Goal: Task Accomplishment & Management: Manage account settings

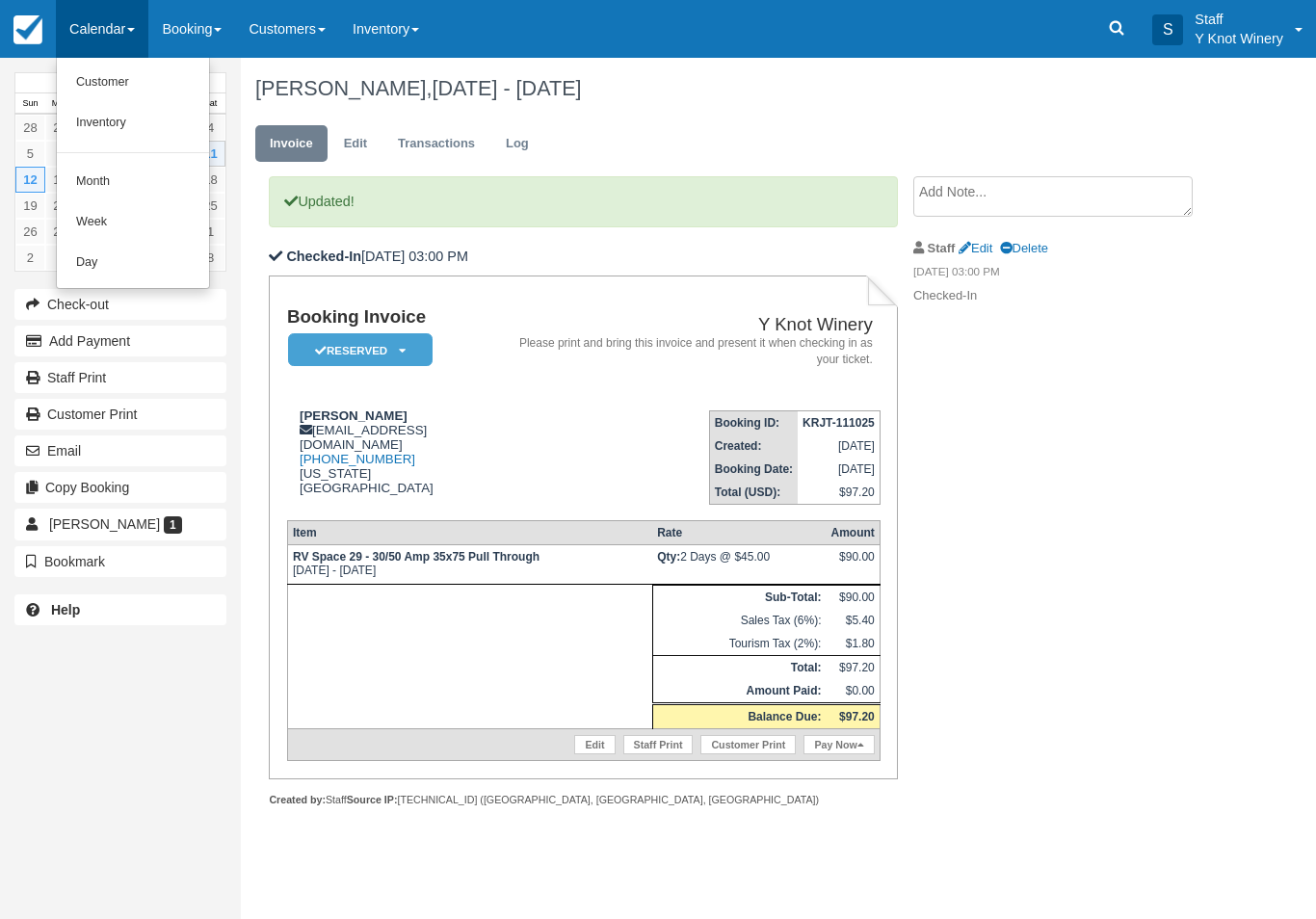
click at [87, 81] on link "Customer" at bounding box center [133, 83] width 152 height 40
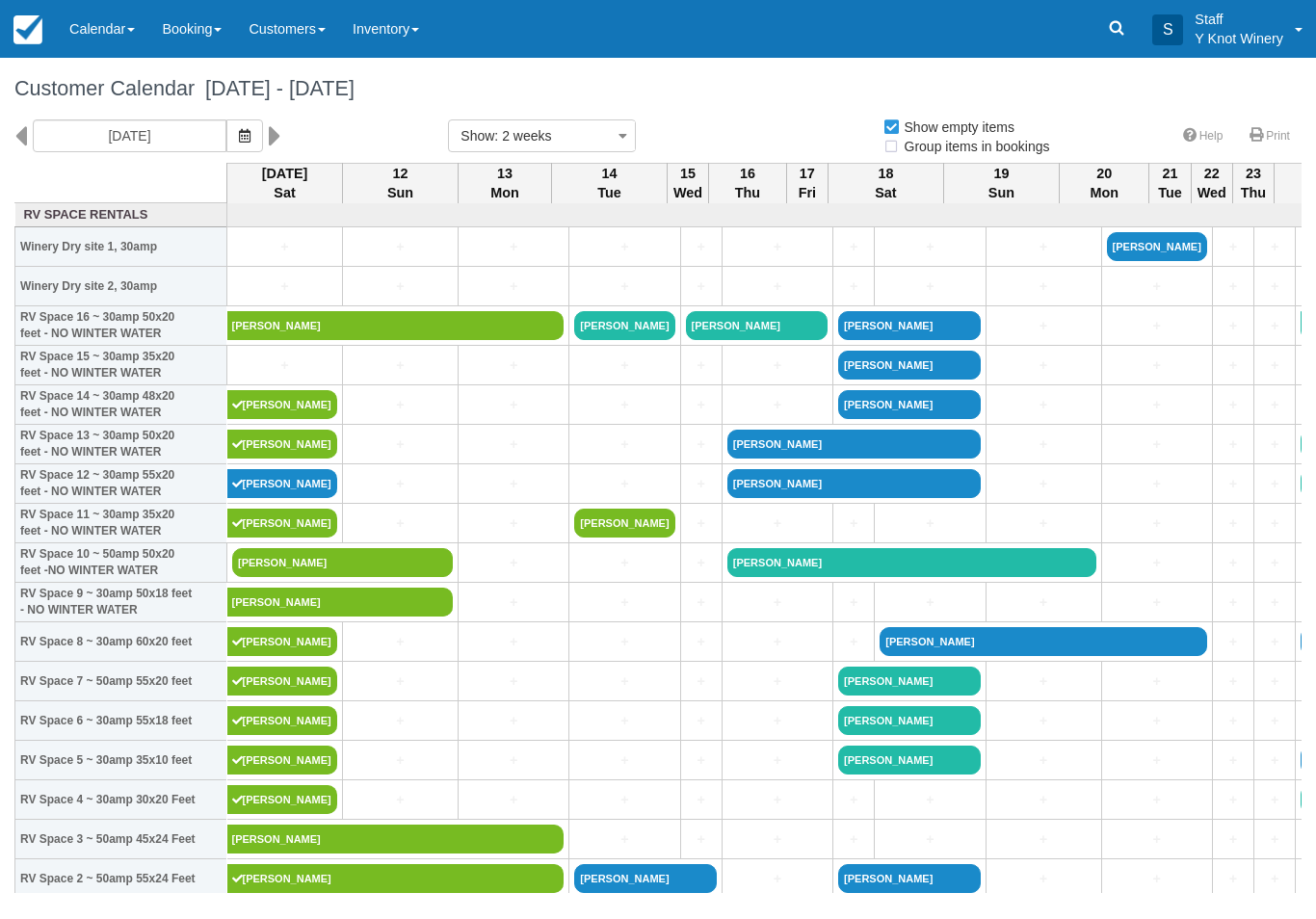
select select
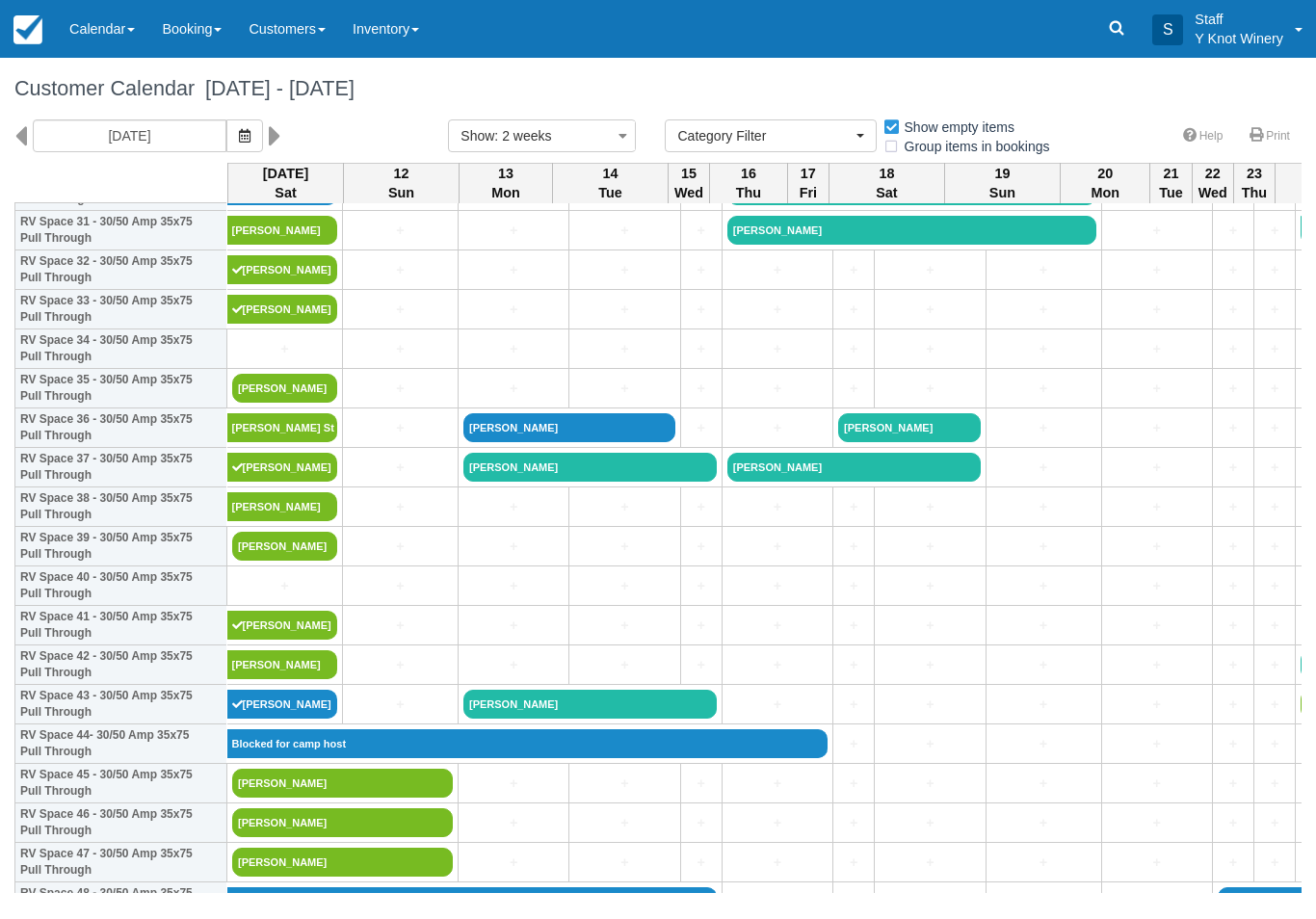
scroll to position [1281, 0]
click at [253, 360] on link "+" at bounding box center [285, 349] width 105 height 21
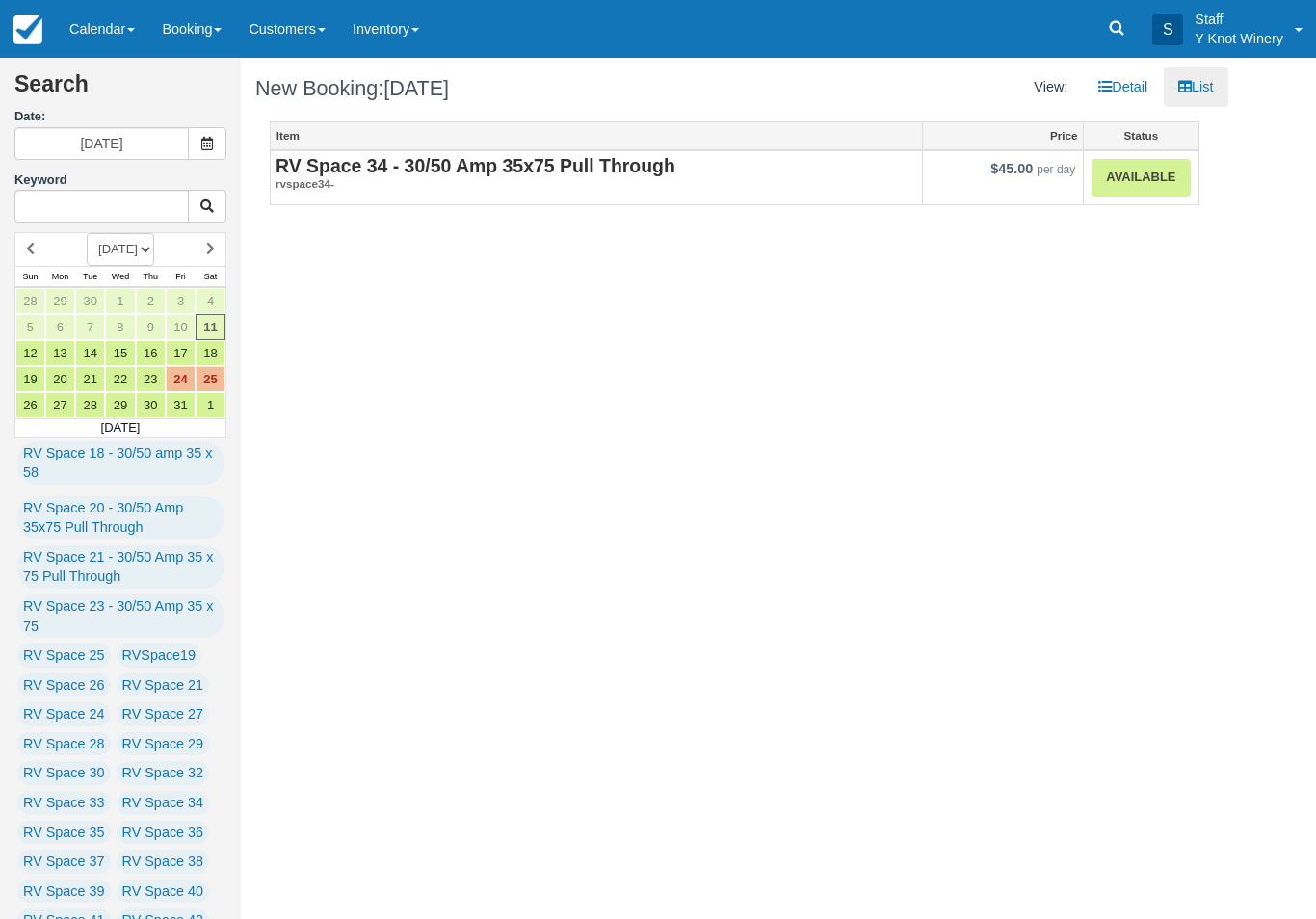
click at [1138, 165] on link "Available" at bounding box center [1141, 177] width 99 height 37
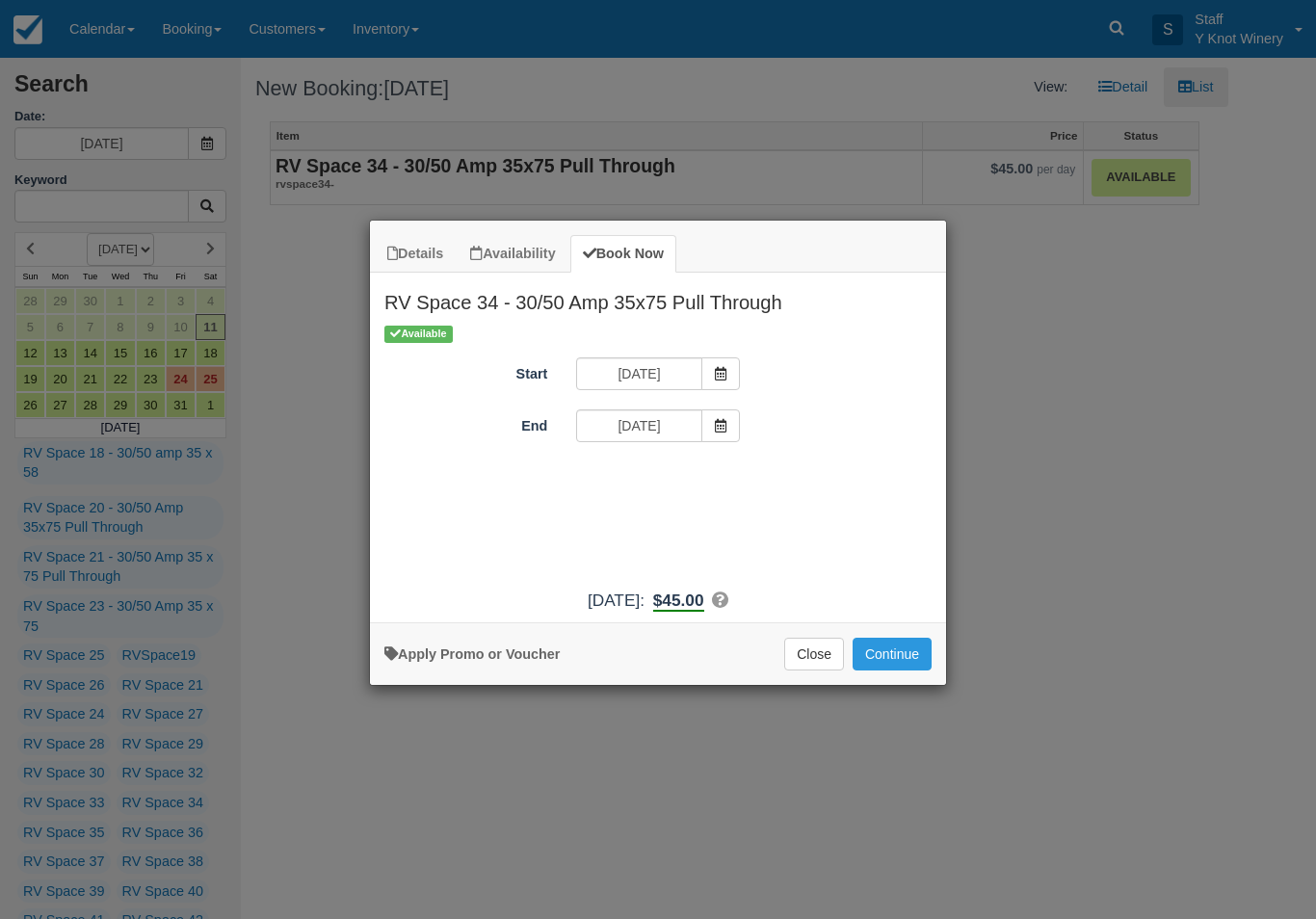
click at [880, 671] on button "Continue" at bounding box center [892, 654] width 79 height 33
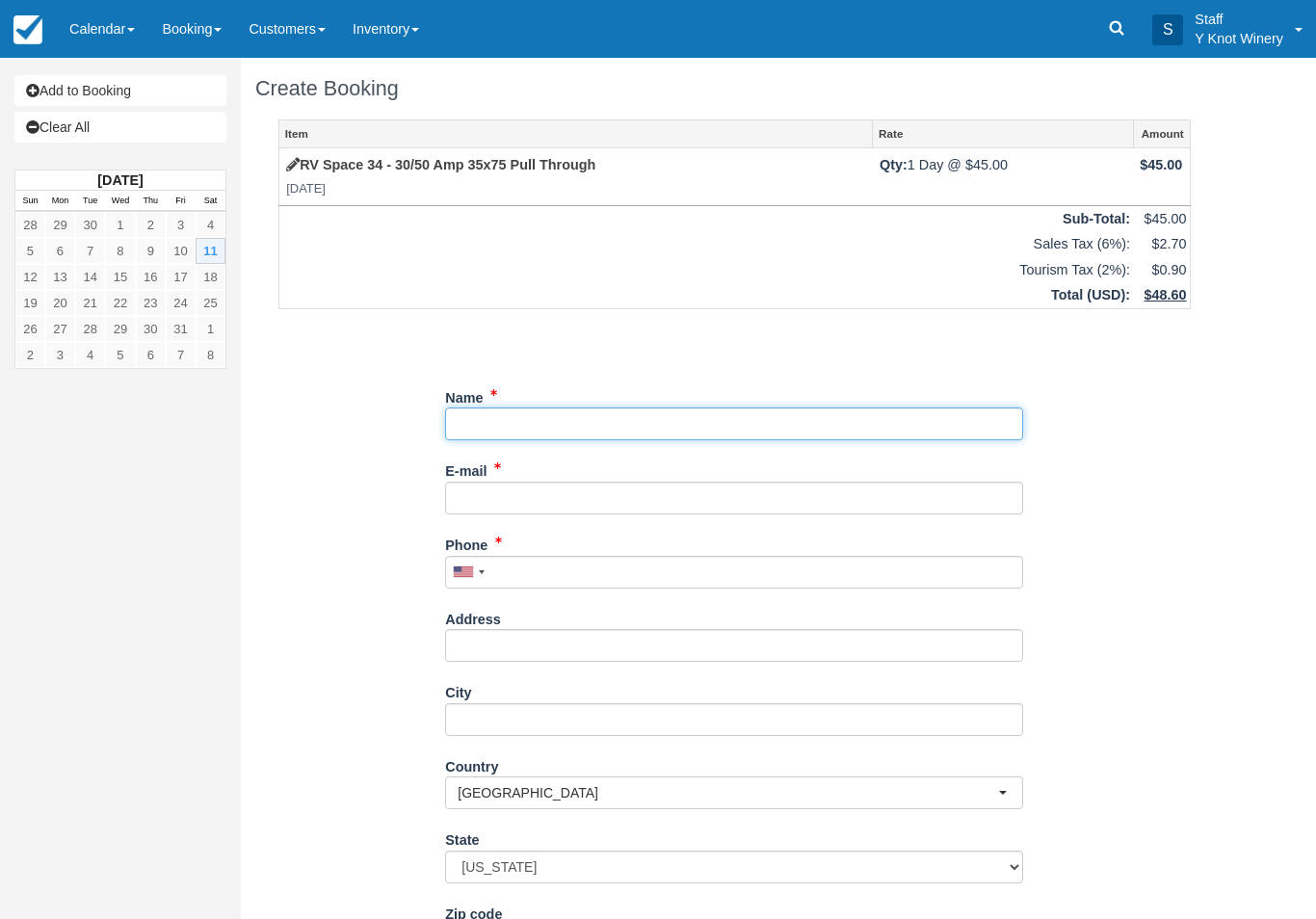
click at [628, 430] on input "Name" at bounding box center [734, 423] width 578 height 33
type input "[PERSON_NAME]"
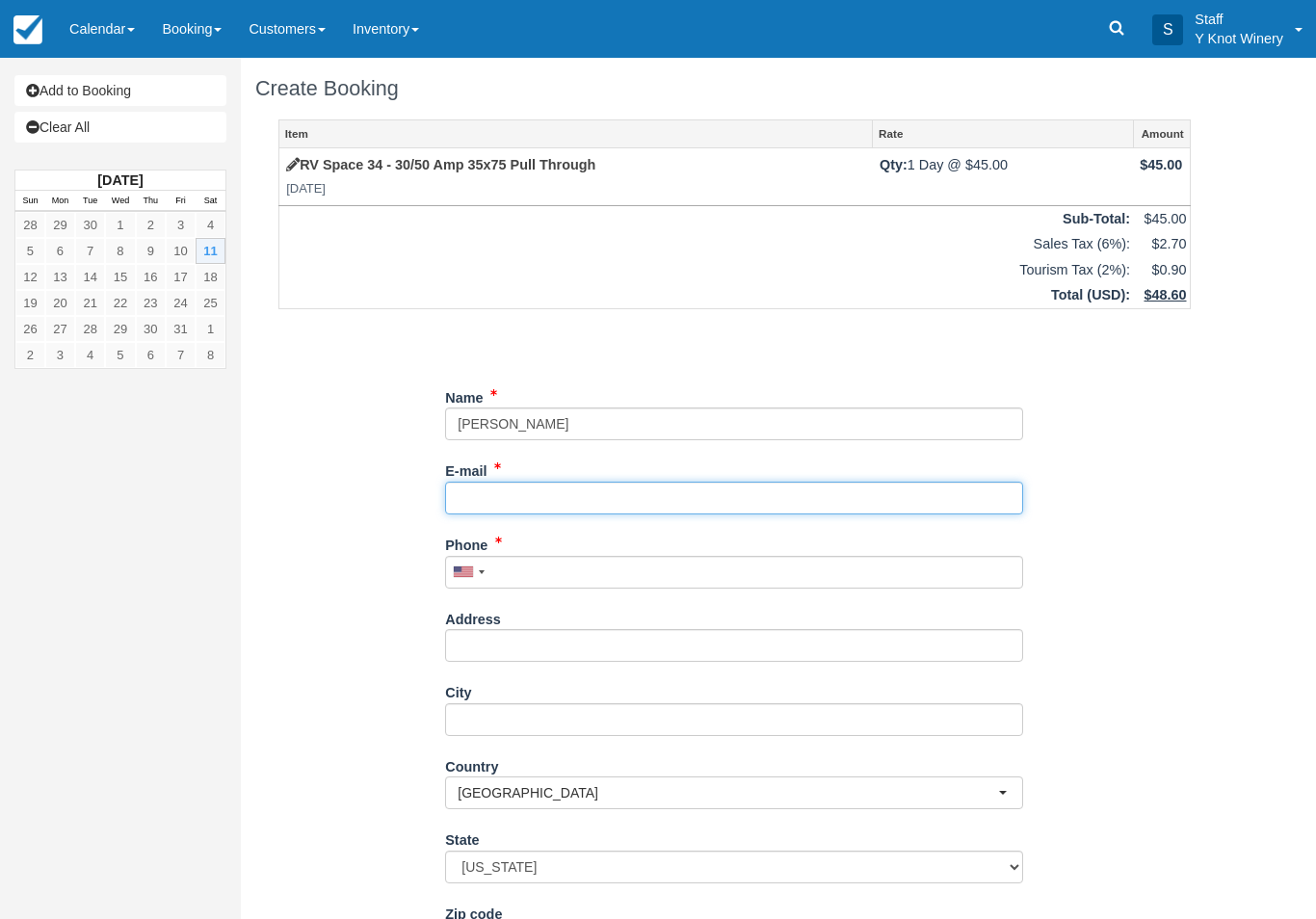
click at [529, 492] on input "E-mail" at bounding box center [734, 498] width 578 height 33
type input "[PERSON_NAME][EMAIL_ADDRESS][PERSON_NAME][DOMAIN_NAME]"
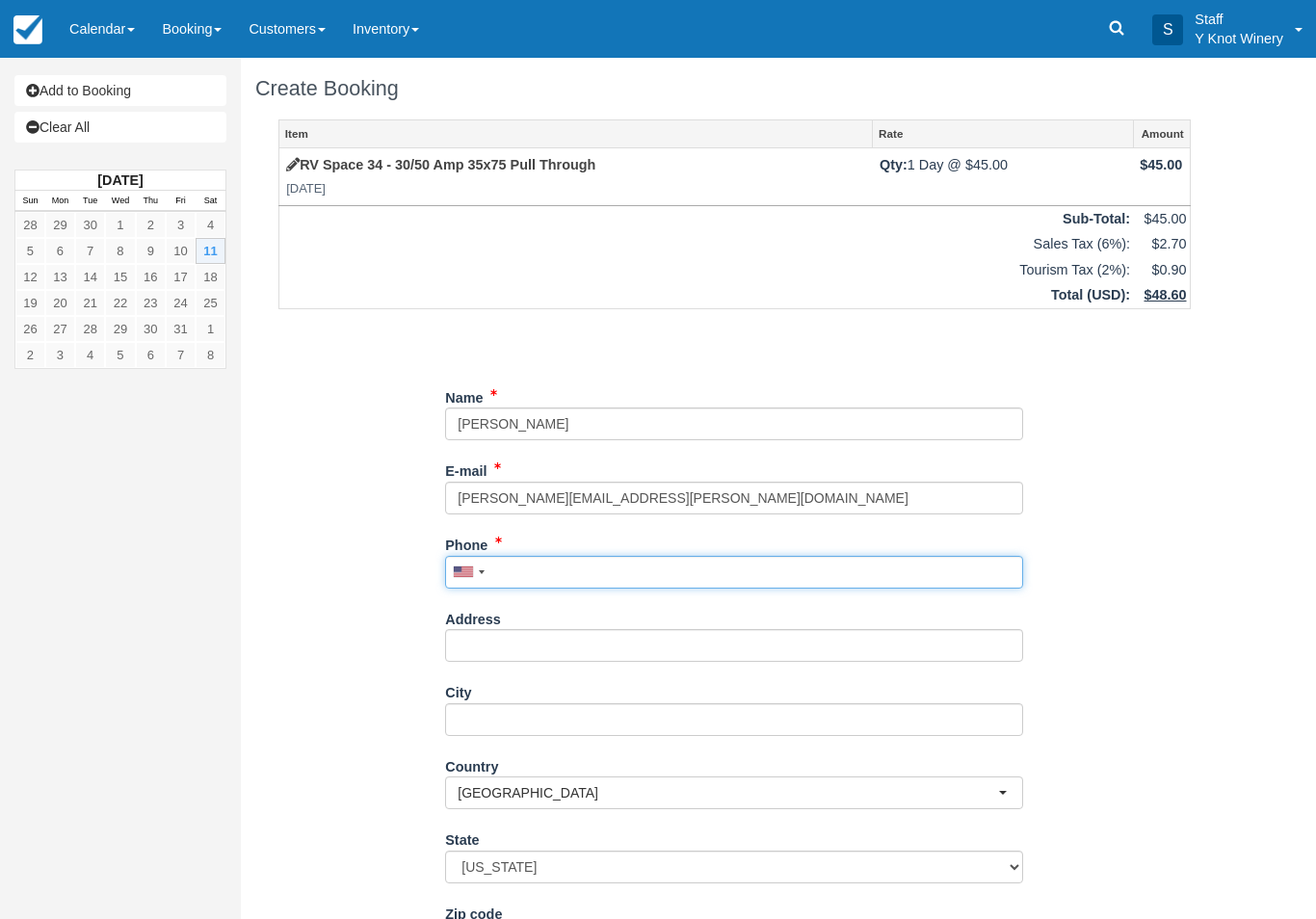
click at [566, 579] on input "Phone" at bounding box center [734, 572] width 578 height 33
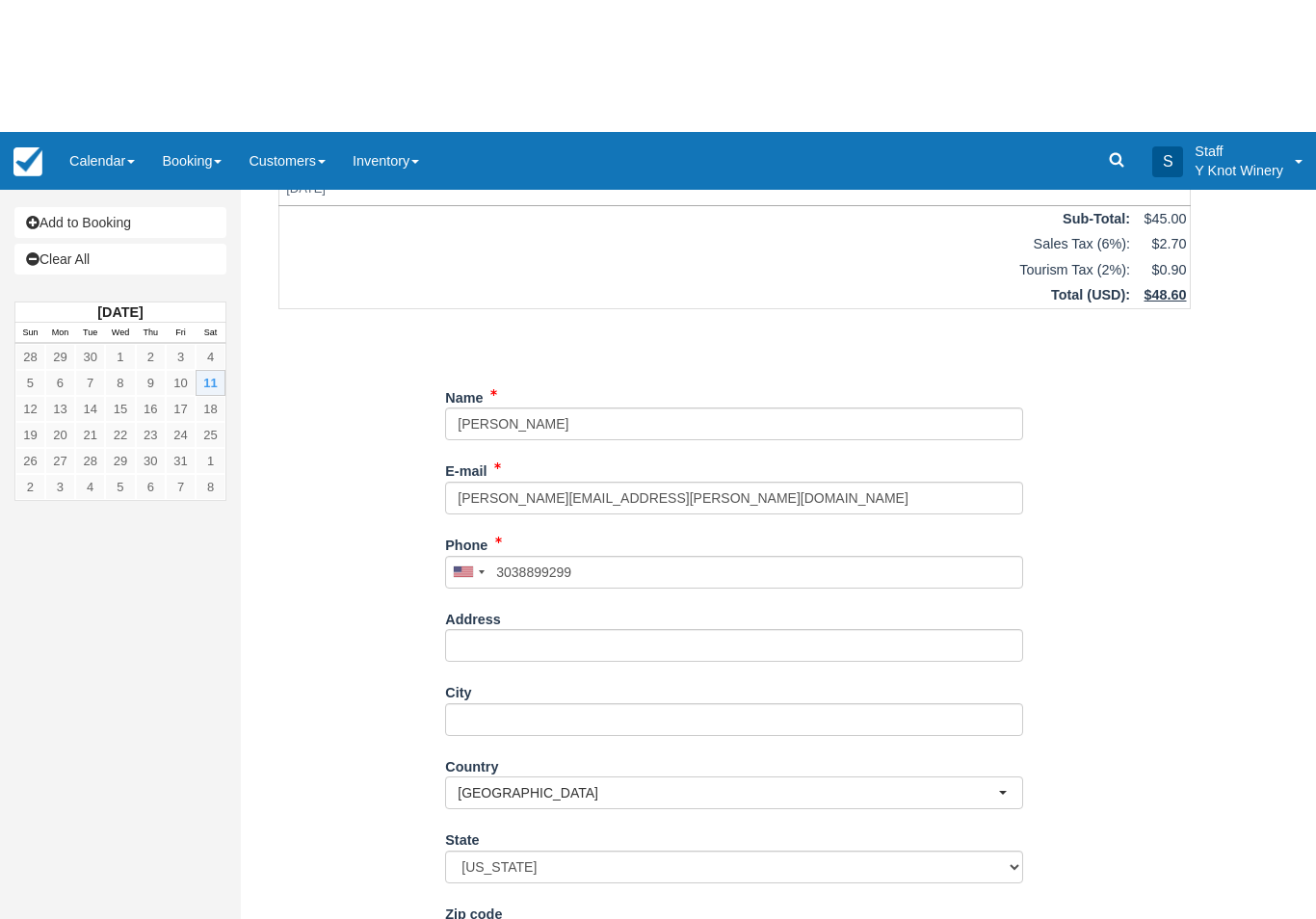
type input "[PHONE_NUMBER]"
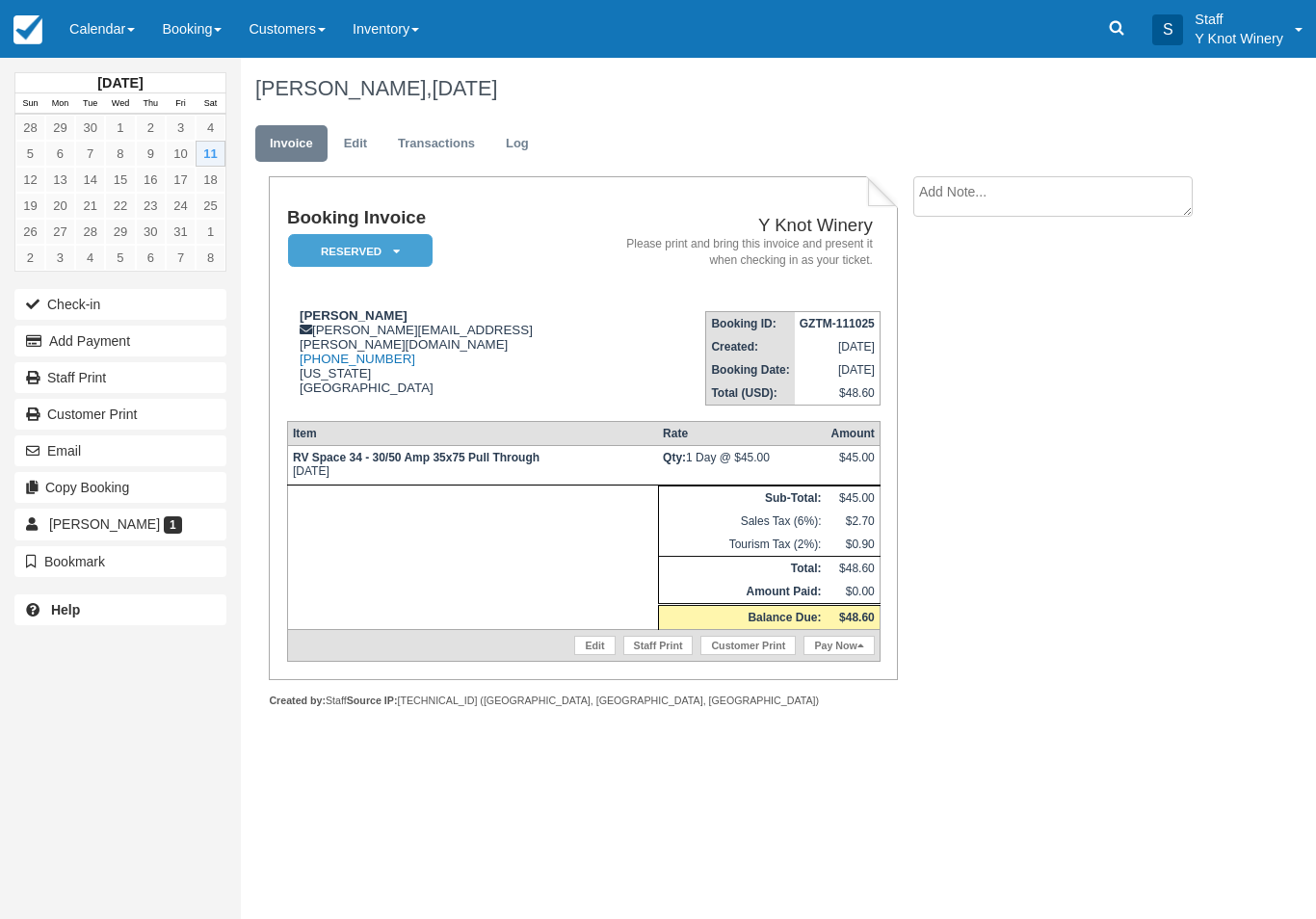
click at [588, 656] on link "Edit" at bounding box center [594, 646] width 40 height 20
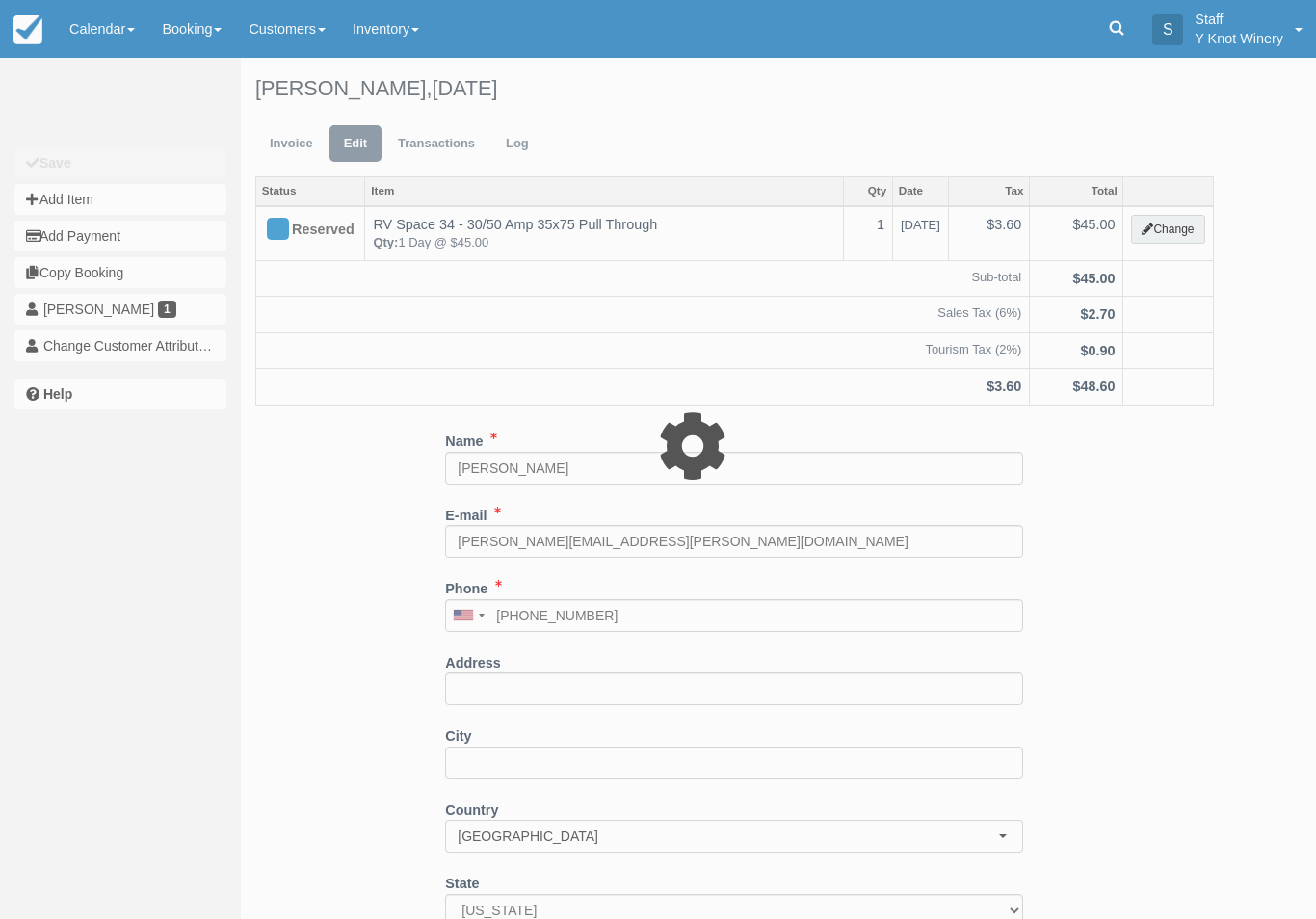
type input "45.00"
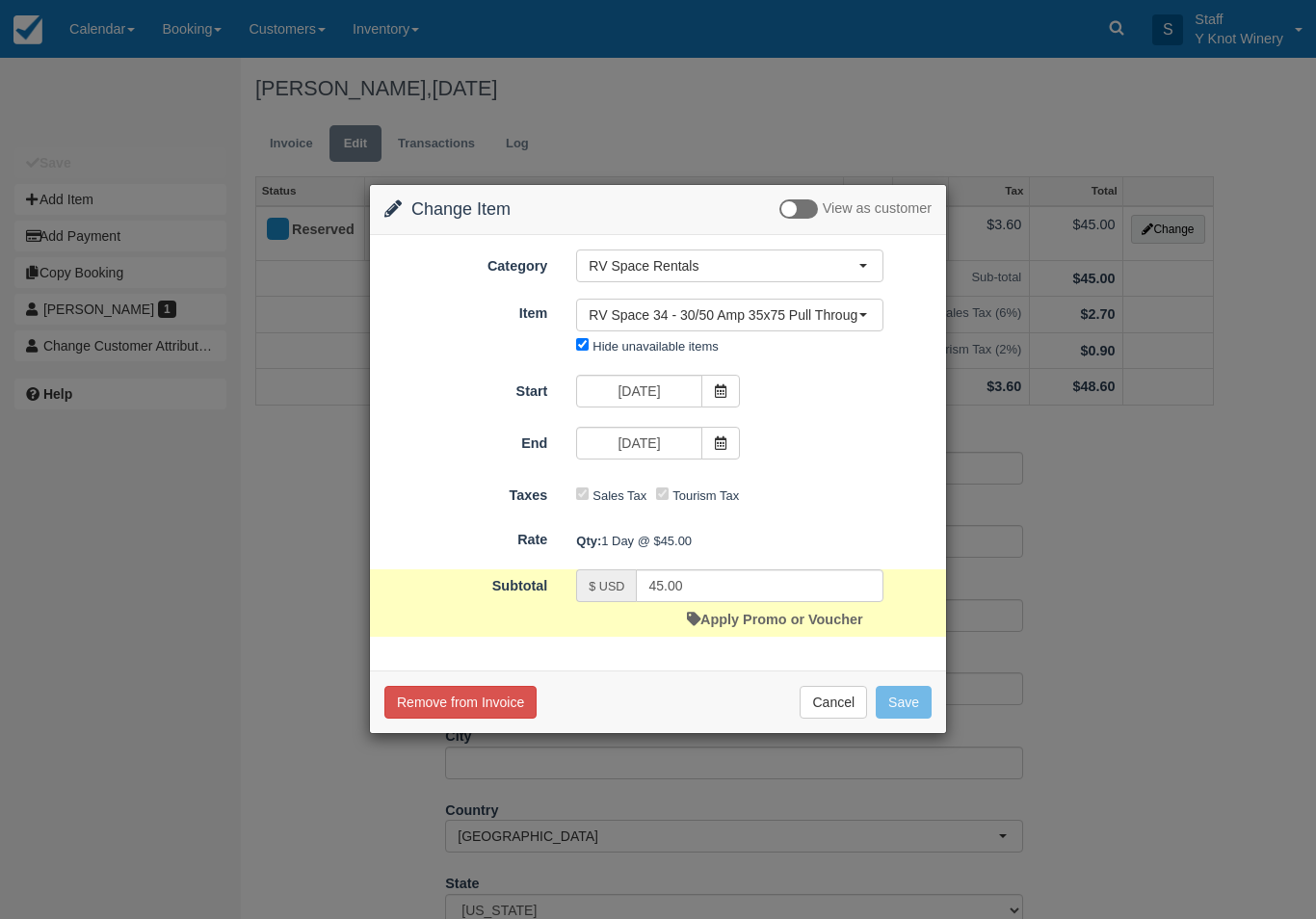
click at [751, 620] on link "Apply Promo or Voucher" at bounding box center [775, 620] width 175 height 16
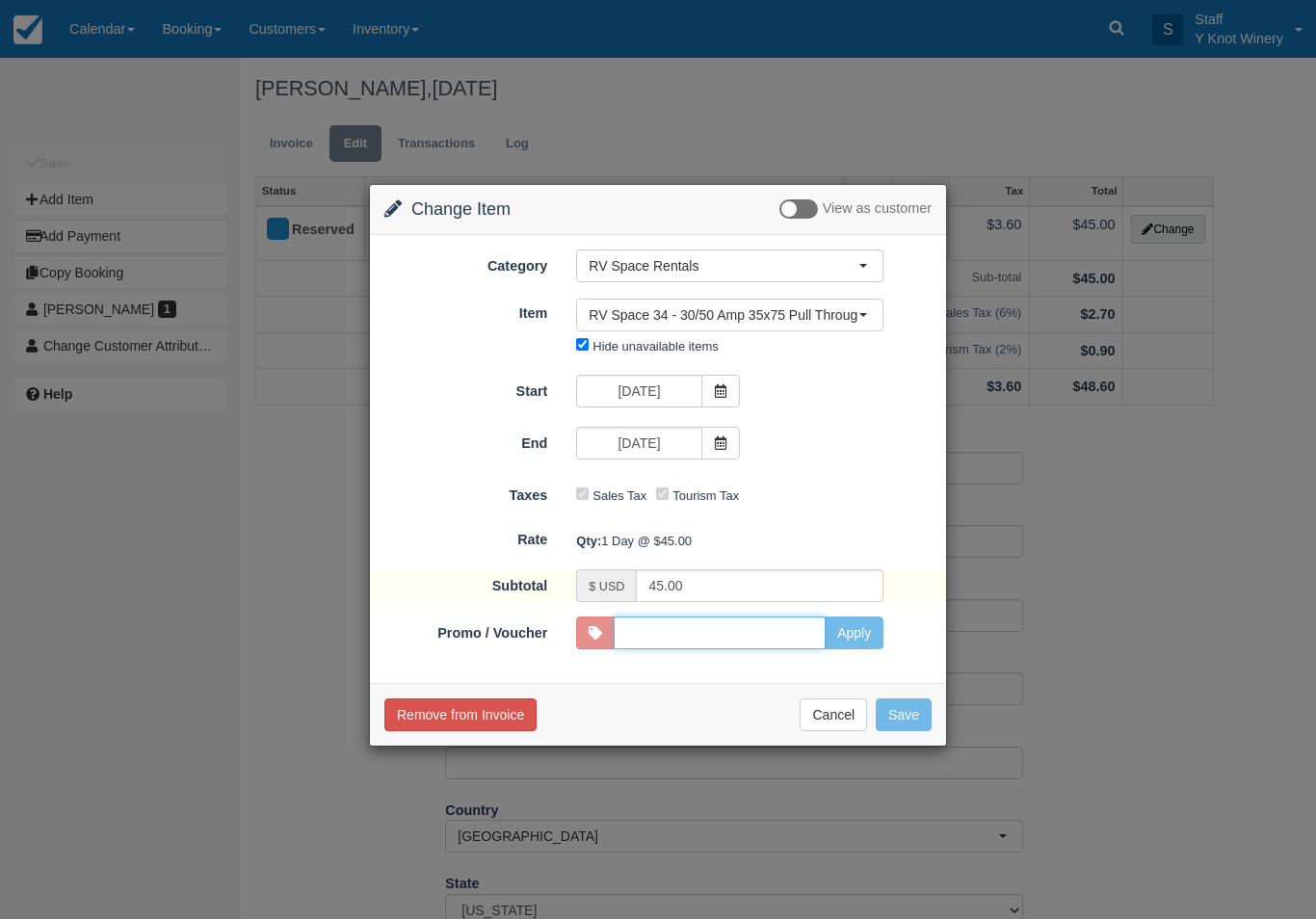
click at [718, 638] on input "Promo / Voucher" at bounding box center [720, 633] width 212 height 33
type input "GSAM"
click at [854, 641] on button "Apply" at bounding box center [855, 633] width 59 height 33
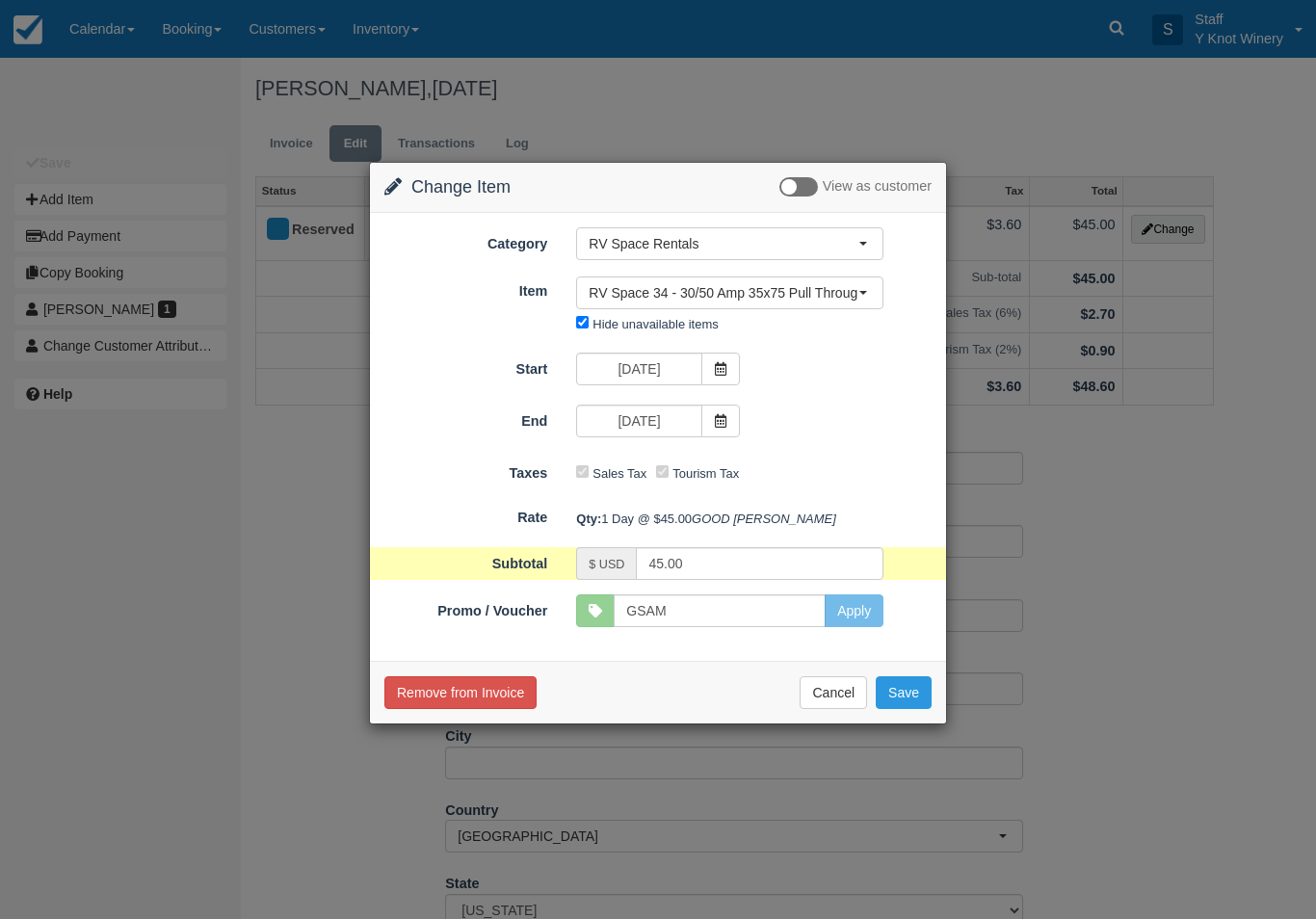
click at [910, 709] on button "Save" at bounding box center [903, 692] width 56 height 33
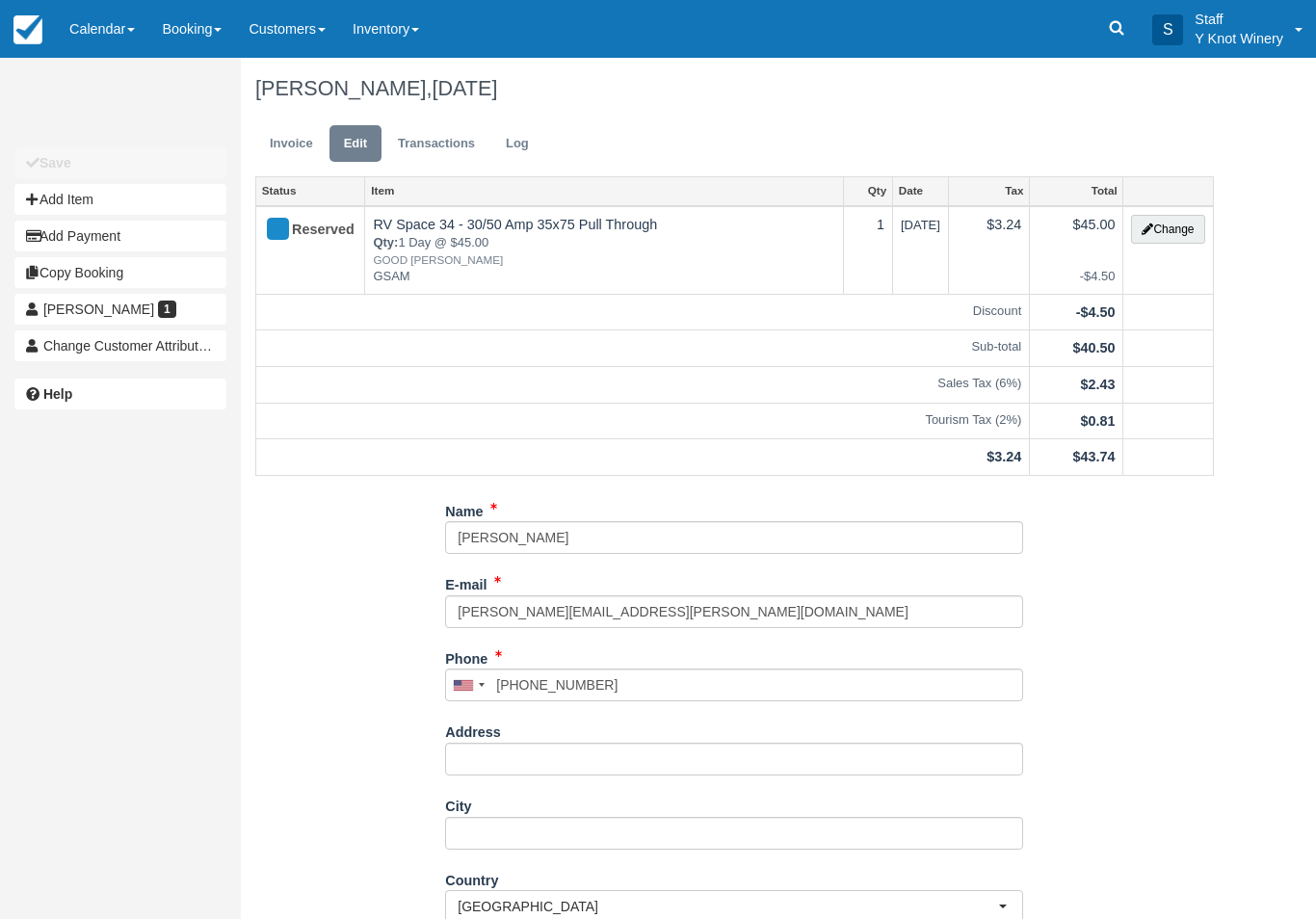
click at [285, 127] on link "Invoice" at bounding box center [291, 144] width 72 height 37
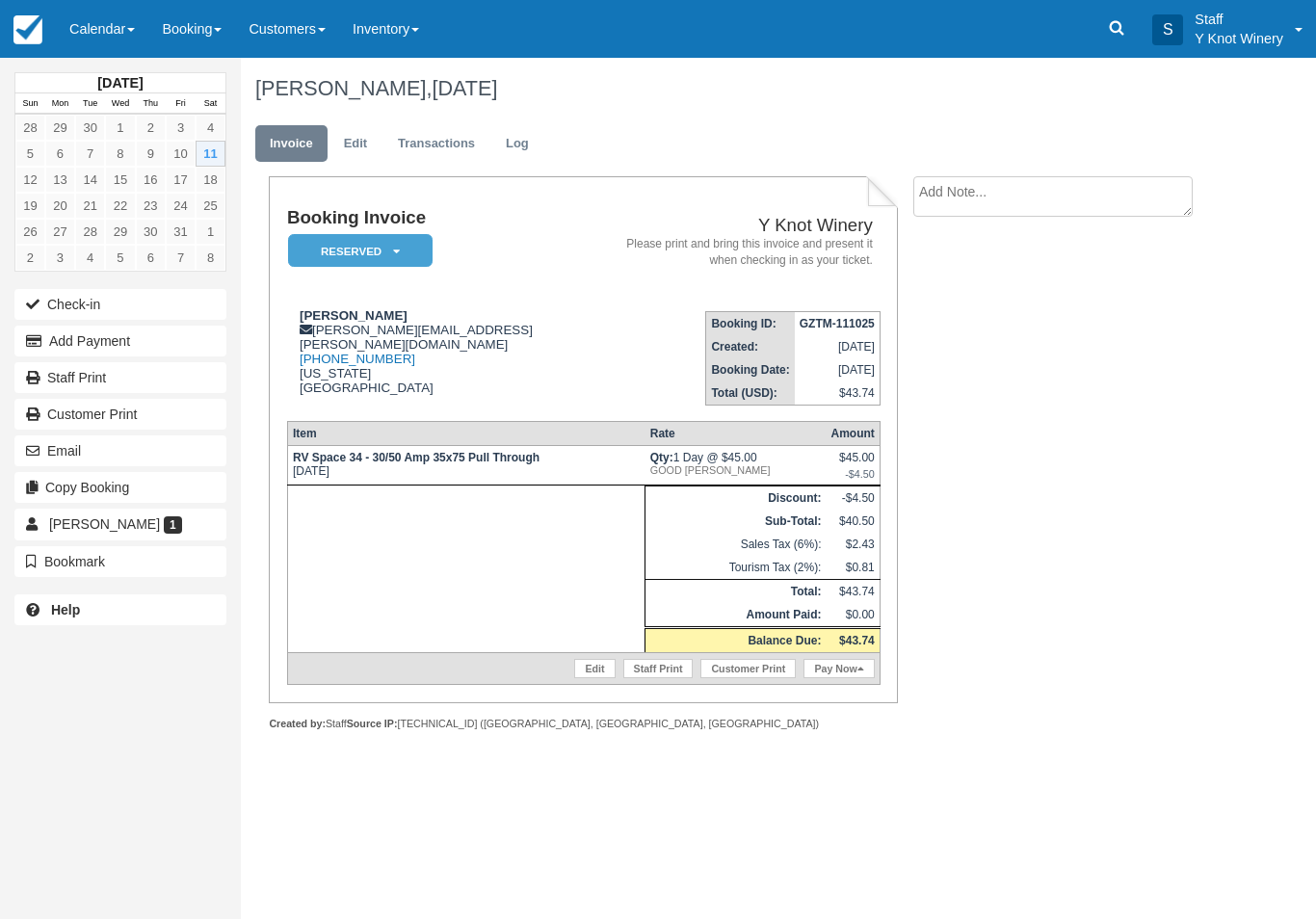
click at [833, 677] on link "Pay Now" at bounding box center [838, 670] width 70 height 20
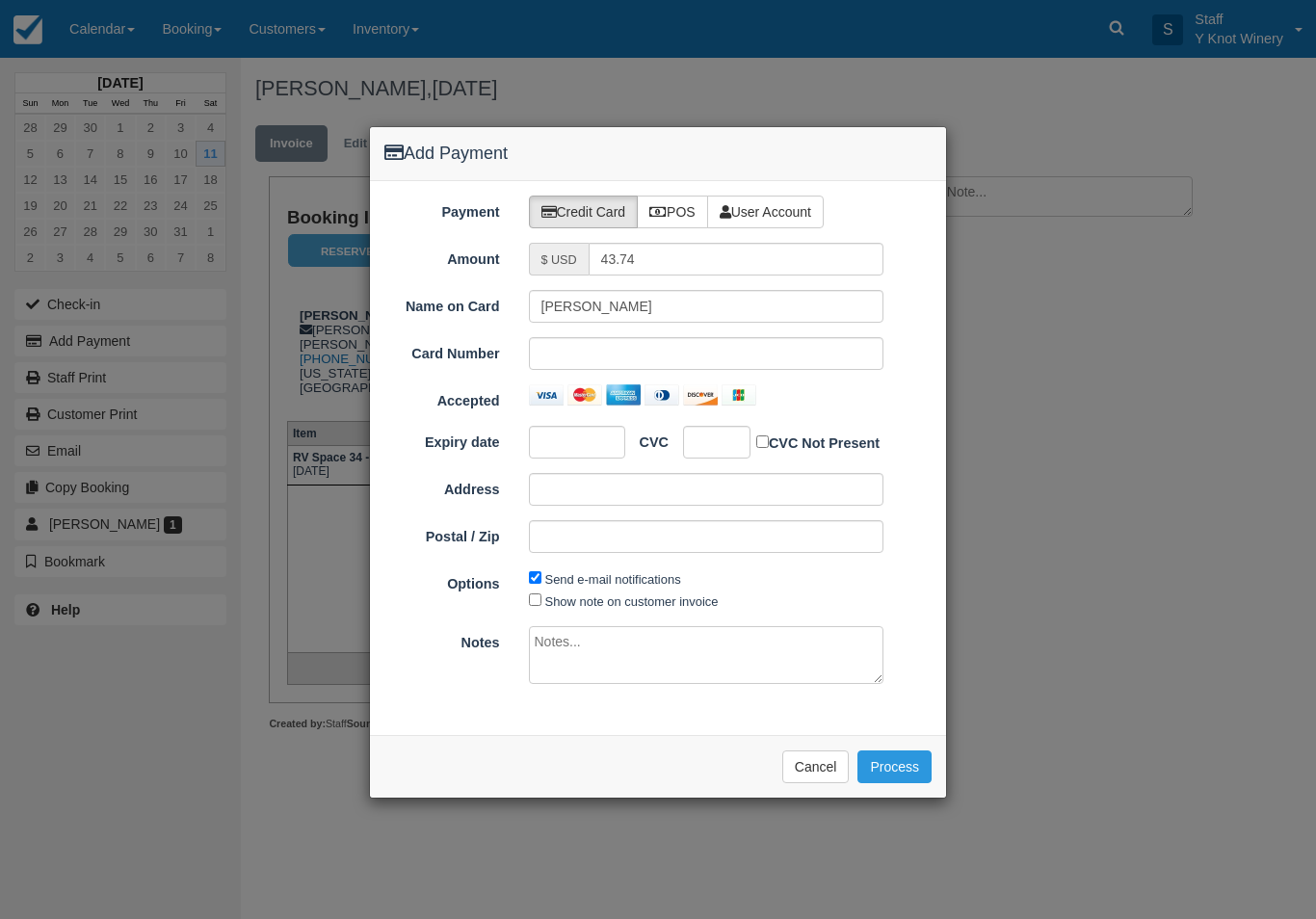
click at [623, 339] on div at bounding box center [707, 353] width 356 height 33
click at [890, 766] on button "Process" at bounding box center [894, 766] width 74 height 33
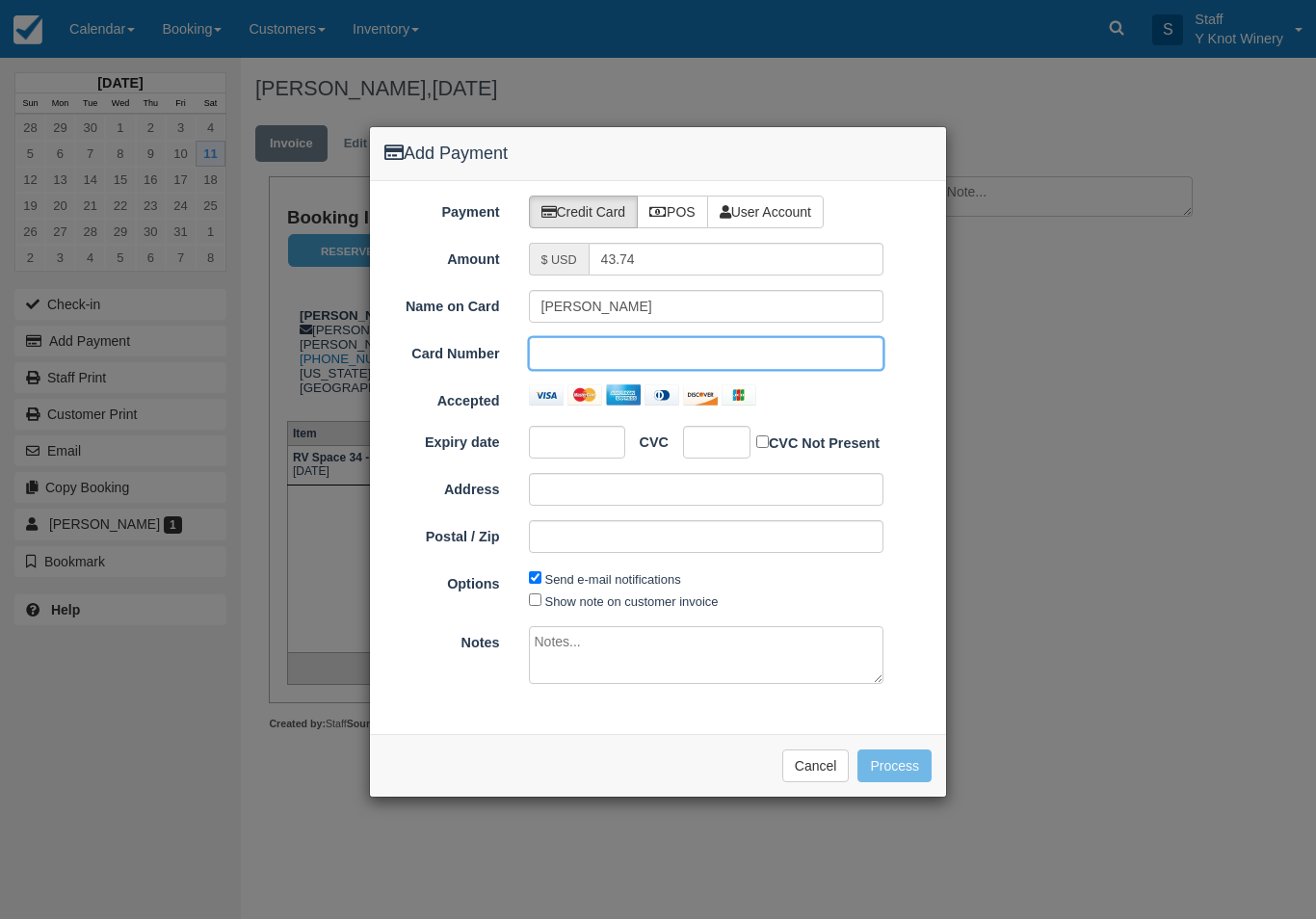
click at [540, 602] on input "Show note on customer invoice" at bounding box center [535, 600] width 13 height 13
checkbox input "true"
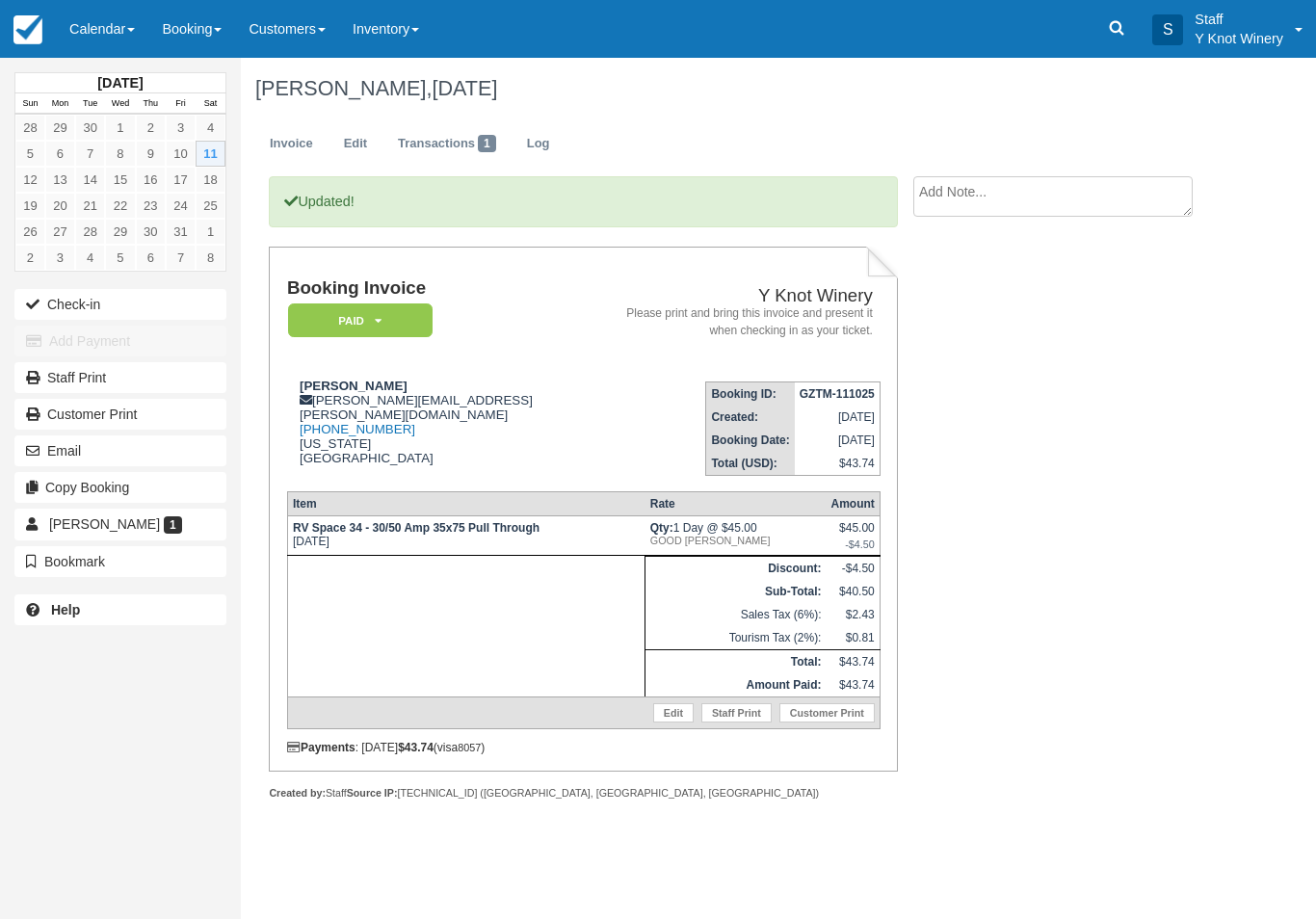
click at [63, 441] on button "Email" at bounding box center [120, 451] width 212 height 31
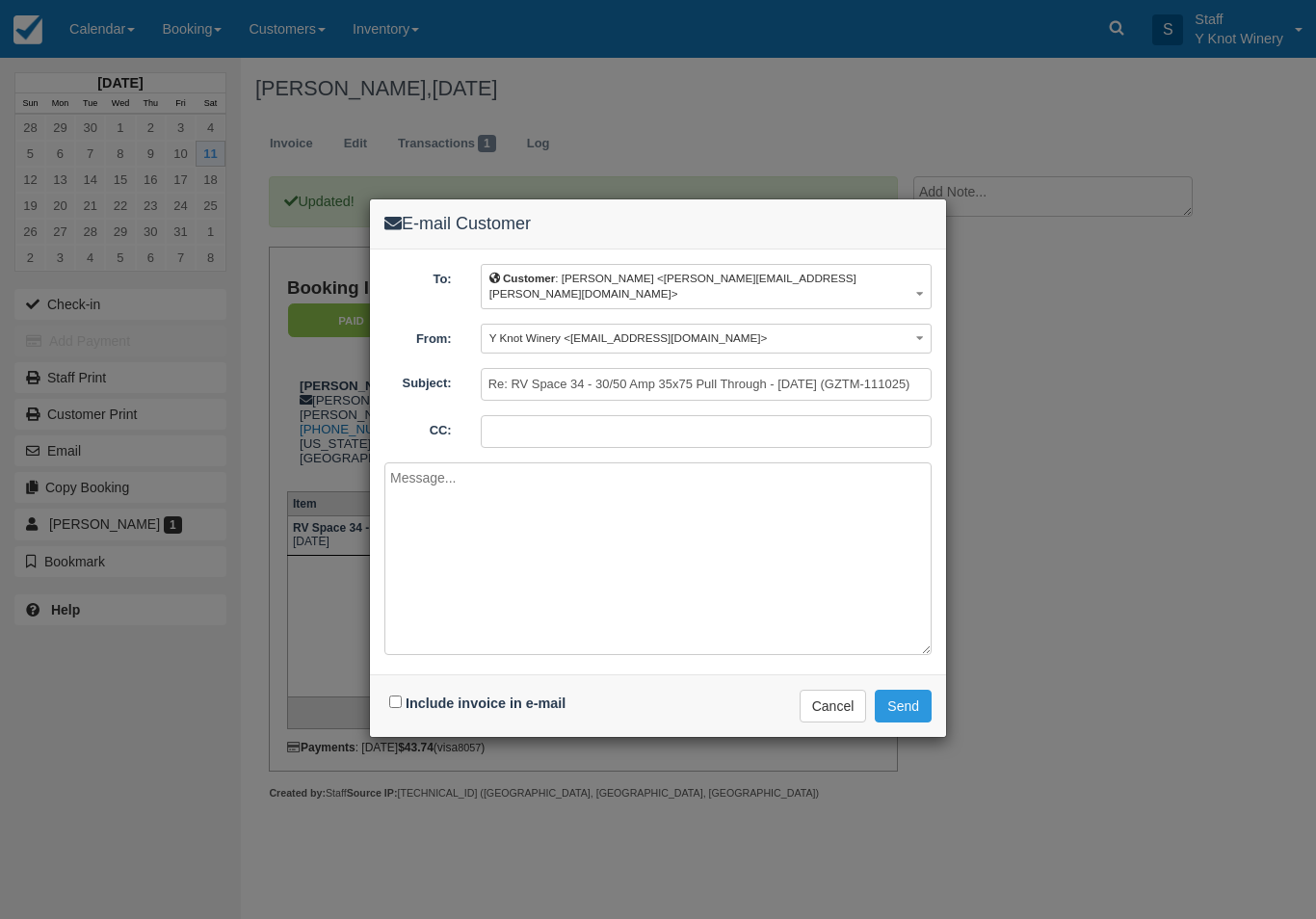
click at [427, 696] on label "Include invoice in e-mail" at bounding box center [485, 704] width 160 height 16
click at [402, 696] on input "Include invoice in e-mail" at bounding box center [395, 702] width 13 height 13
checkbox input "true"
click at [898, 691] on button "Send" at bounding box center [904, 706] width 57 height 33
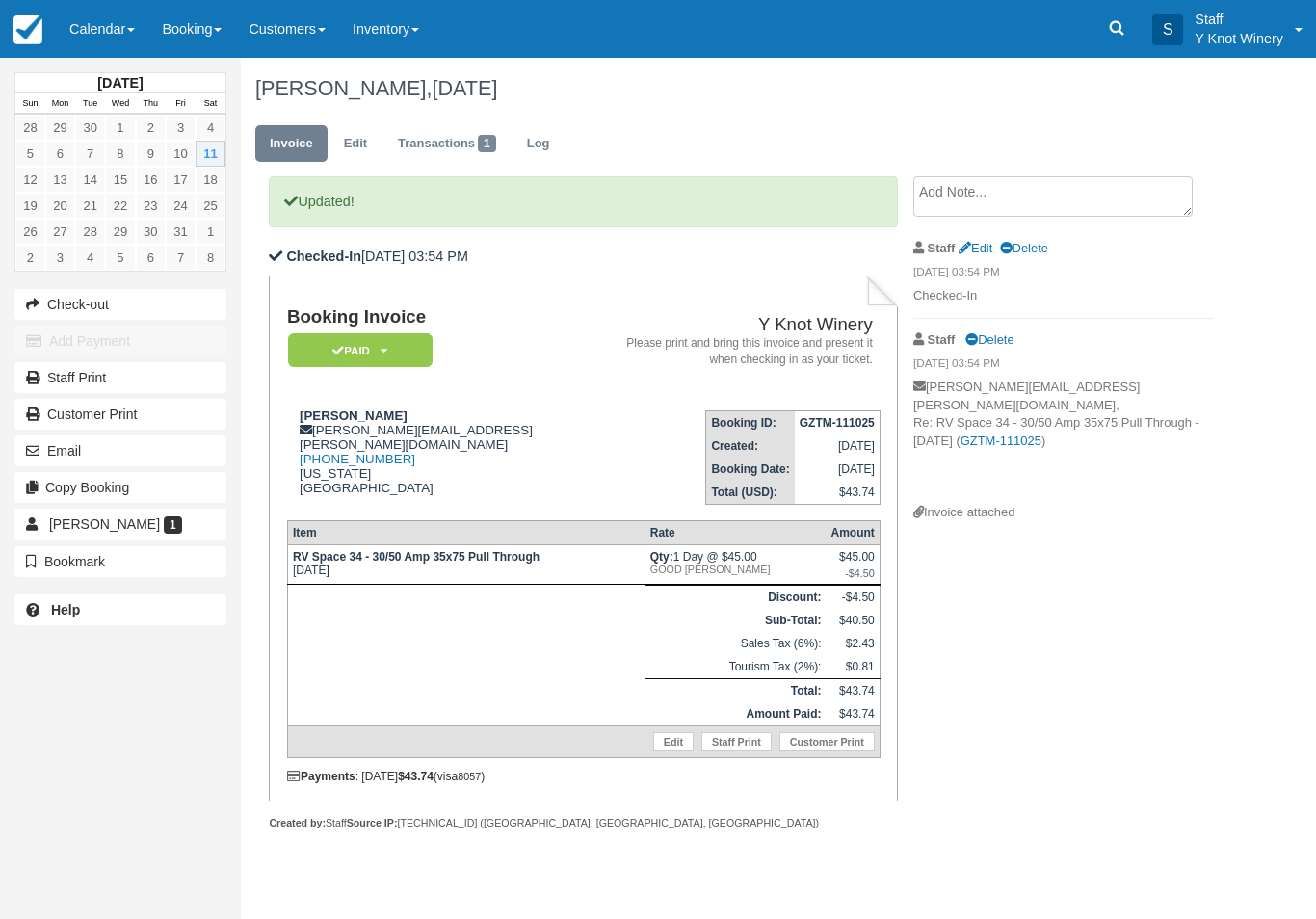
click at [109, 21] on link "Calendar" at bounding box center [103, 29] width 93 height 58
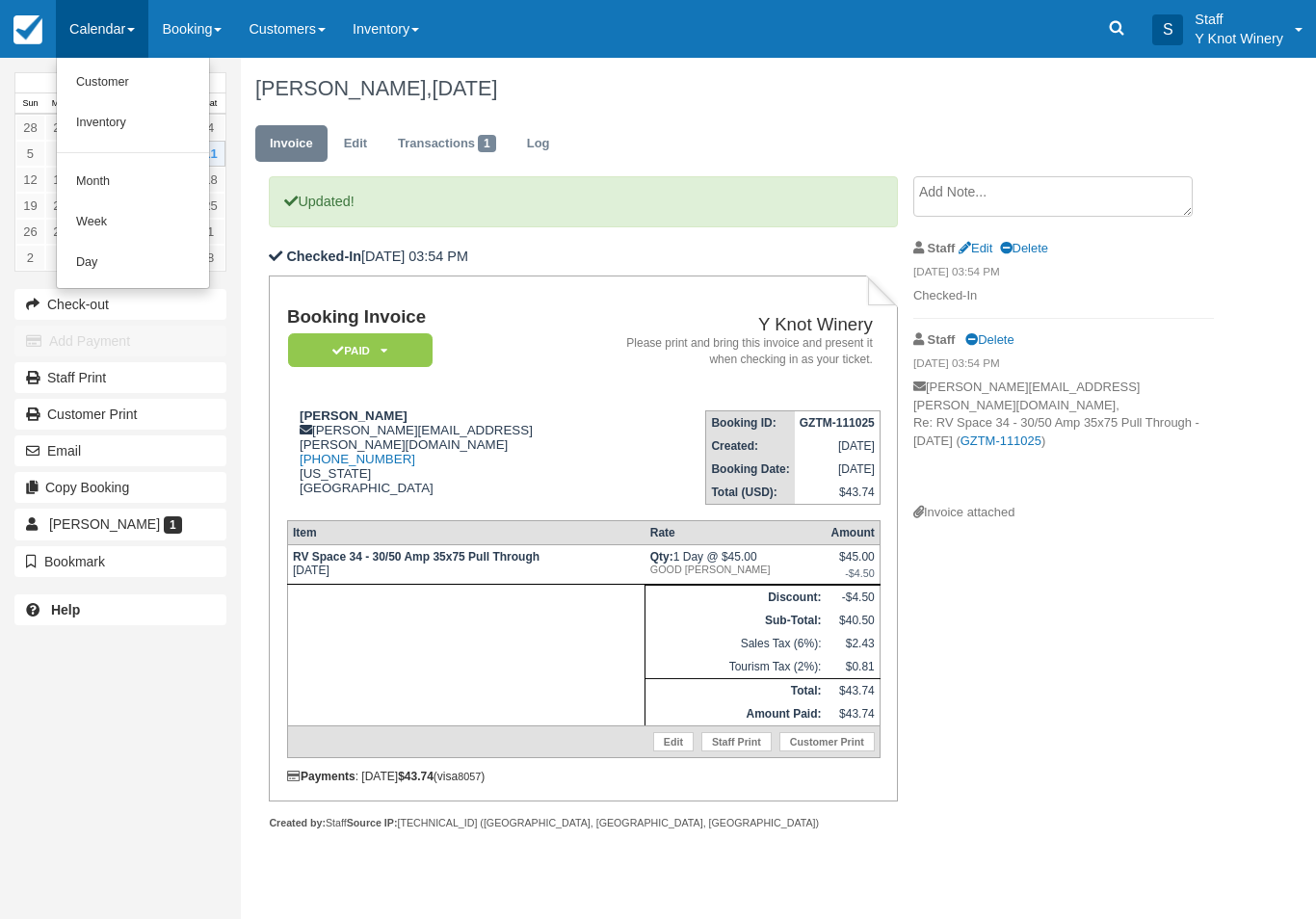
click at [133, 75] on link "Customer" at bounding box center [133, 83] width 152 height 40
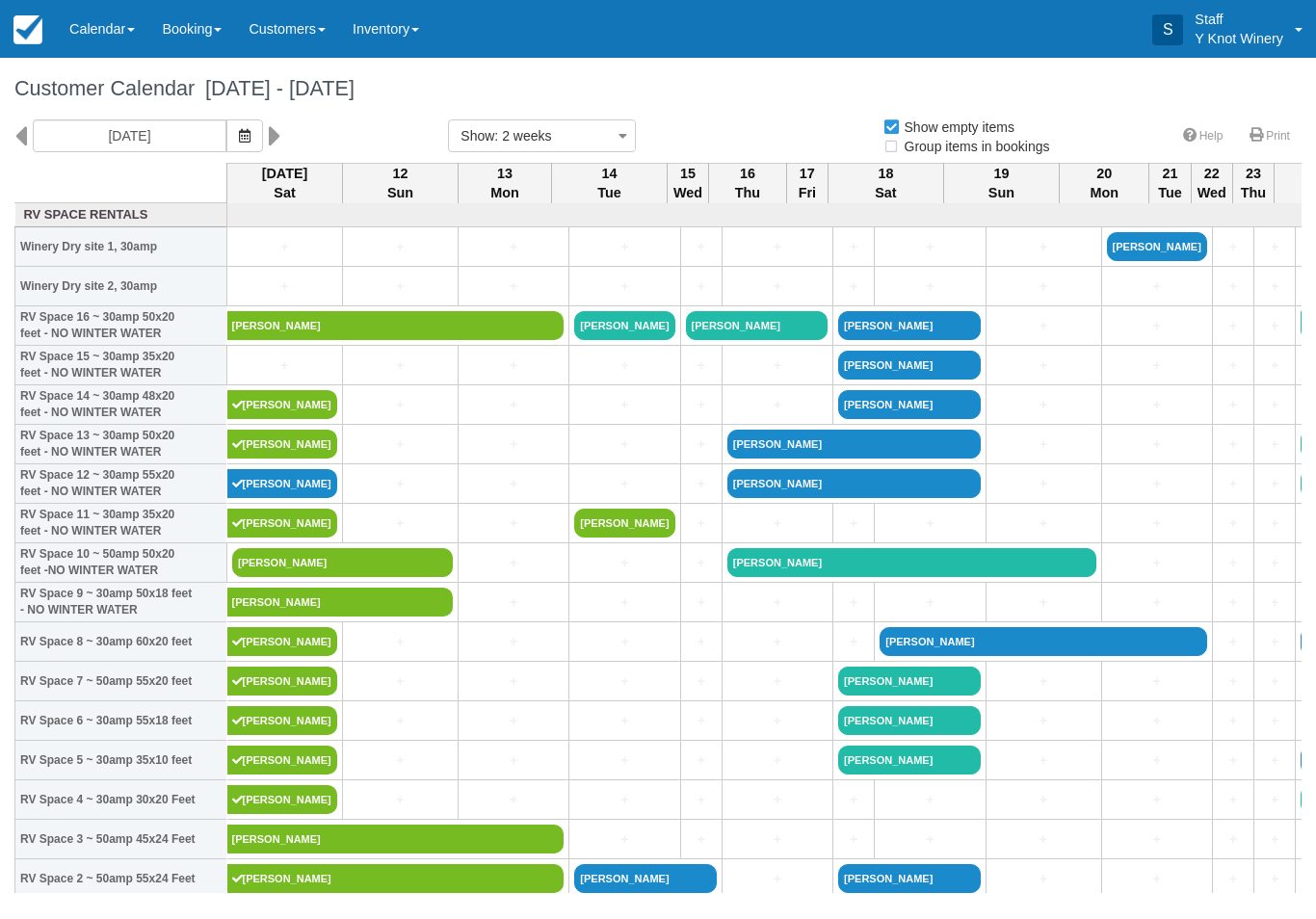
select select
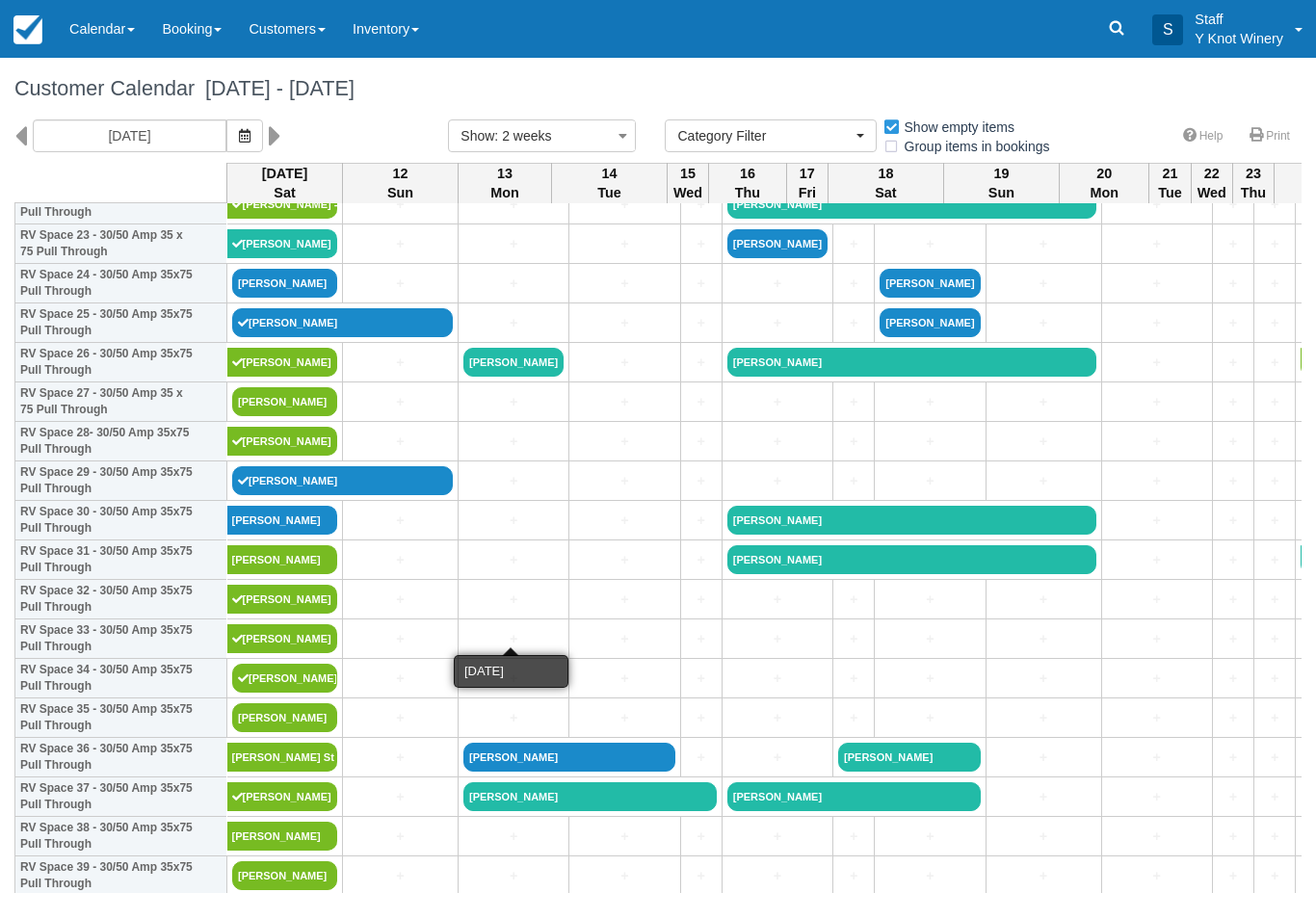
scroll to position [954, 0]
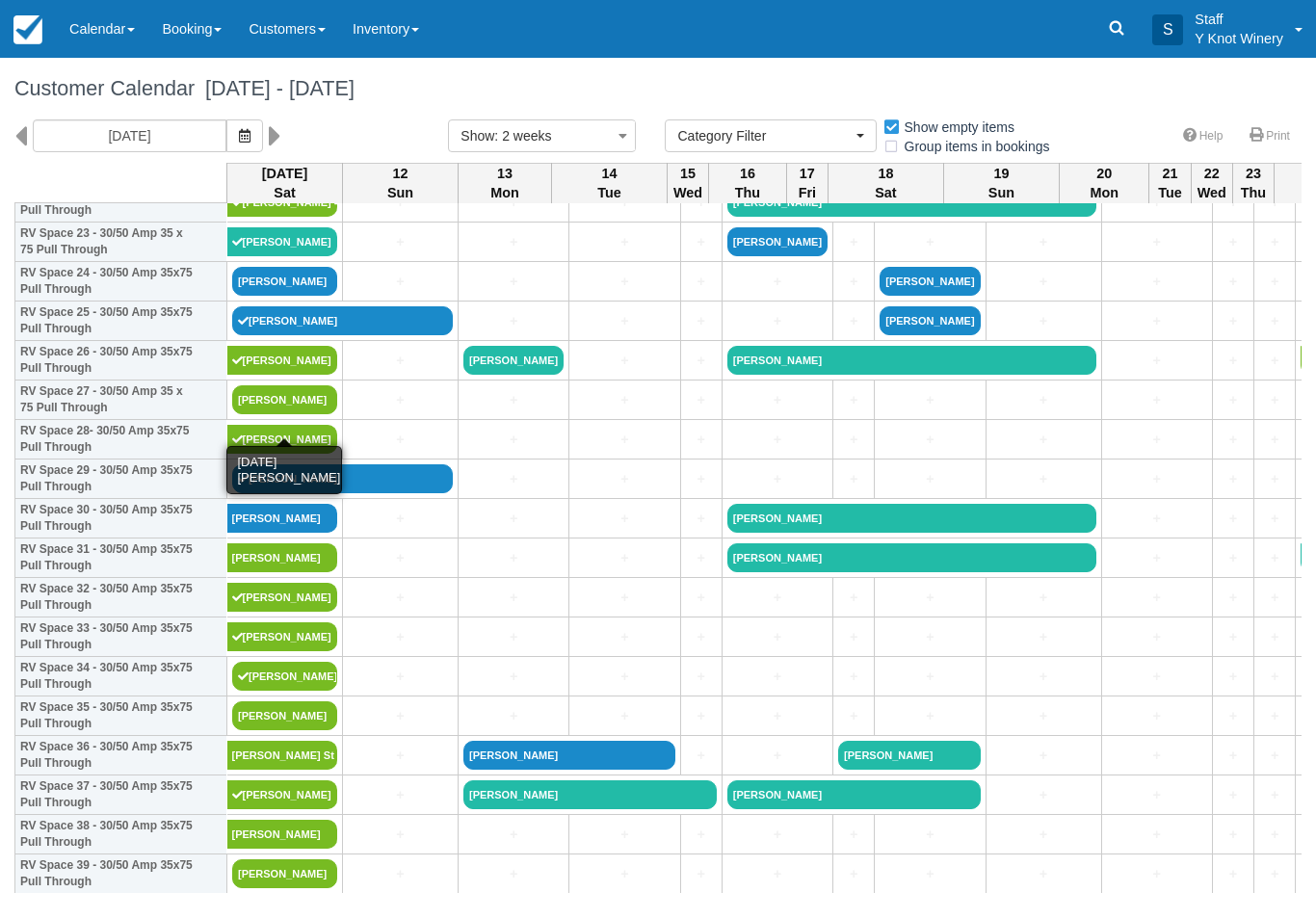
click at [291, 414] on link "Peter Riess" at bounding box center [285, 399] width 105 height 29
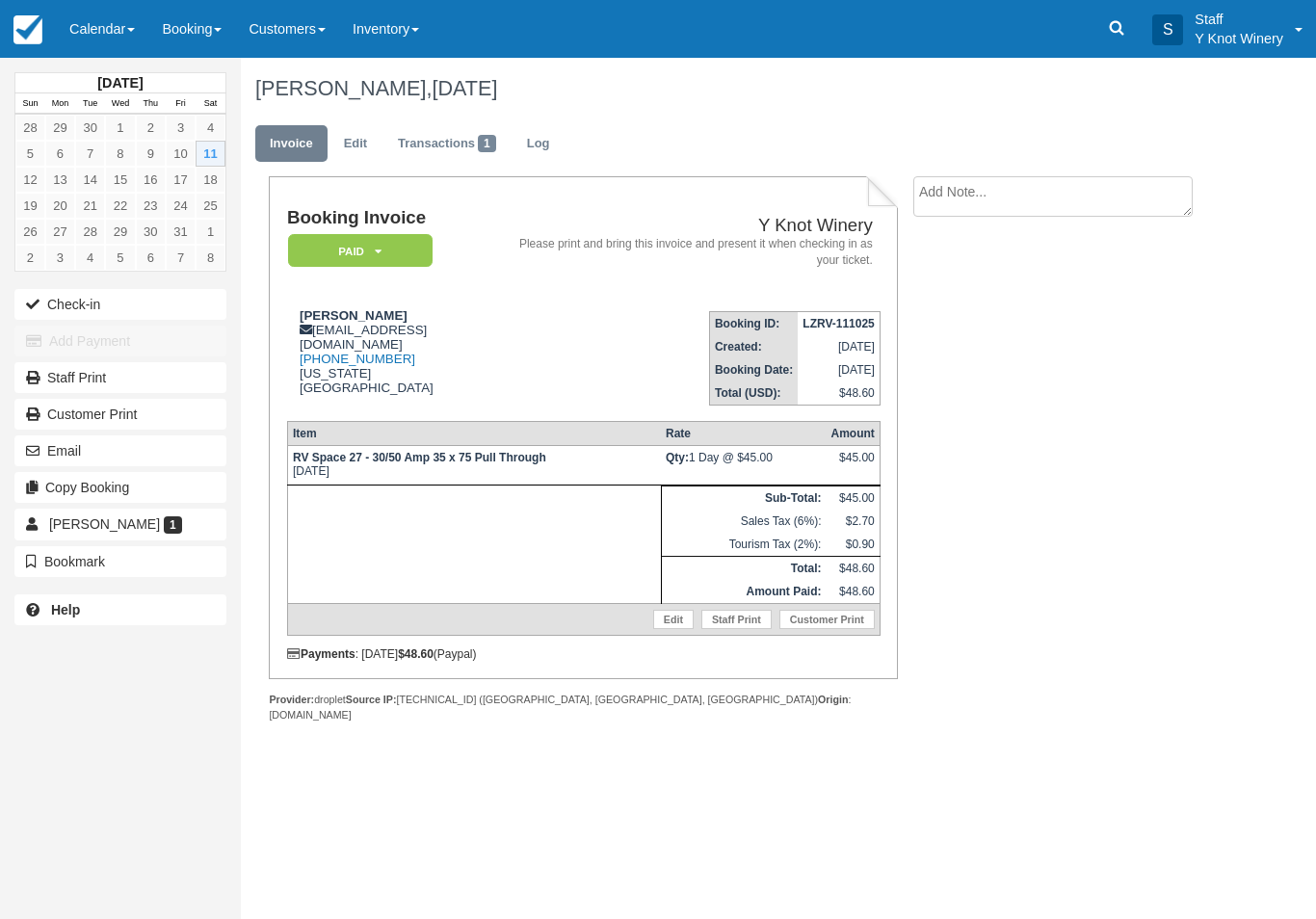
click at [159, 299] on button "Check-in" at bounding box center [120, 304] width 212 height 31
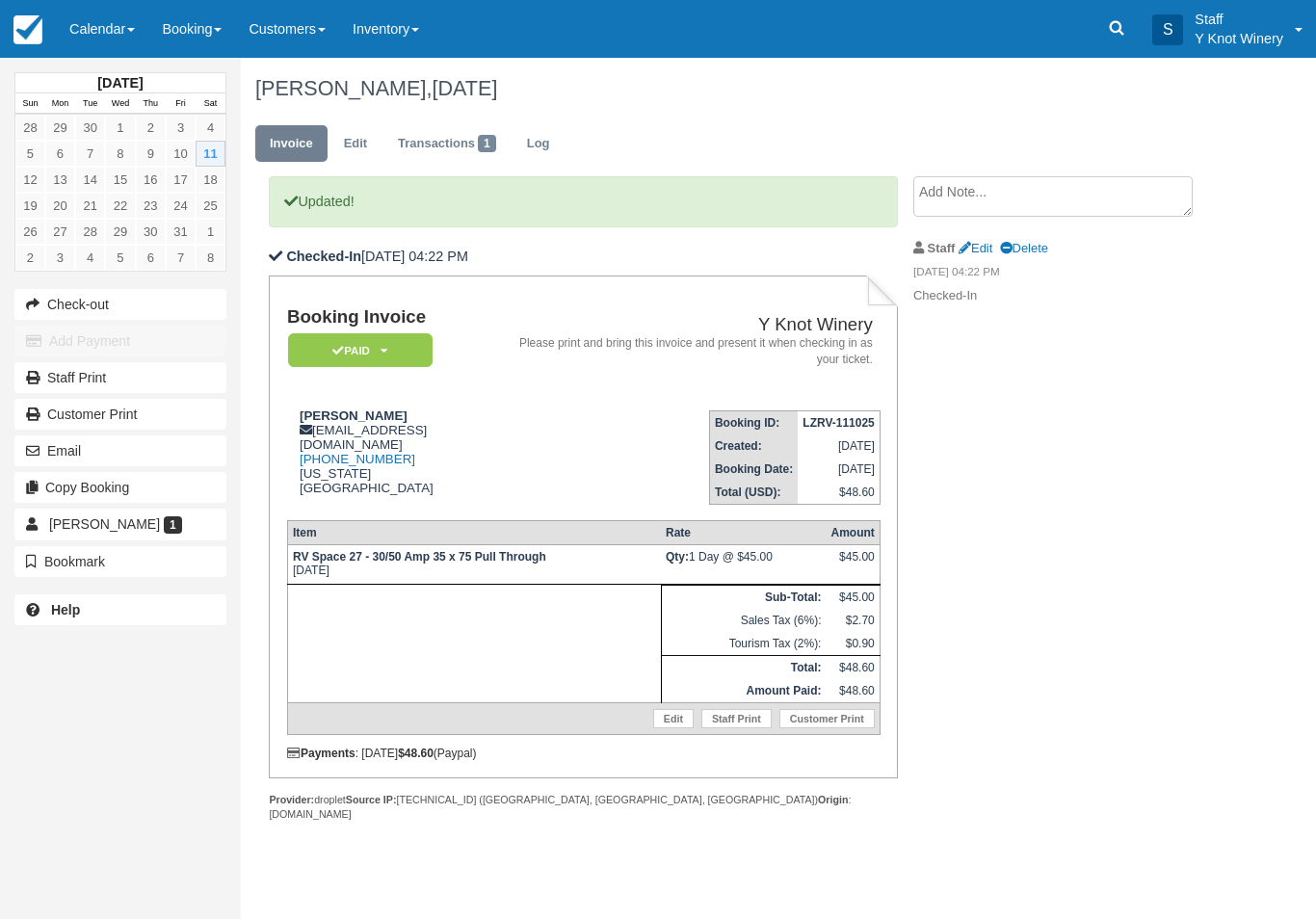
click at [131, 22] on link "Calendar" at bounding box center [103, 29] width 93 height 58
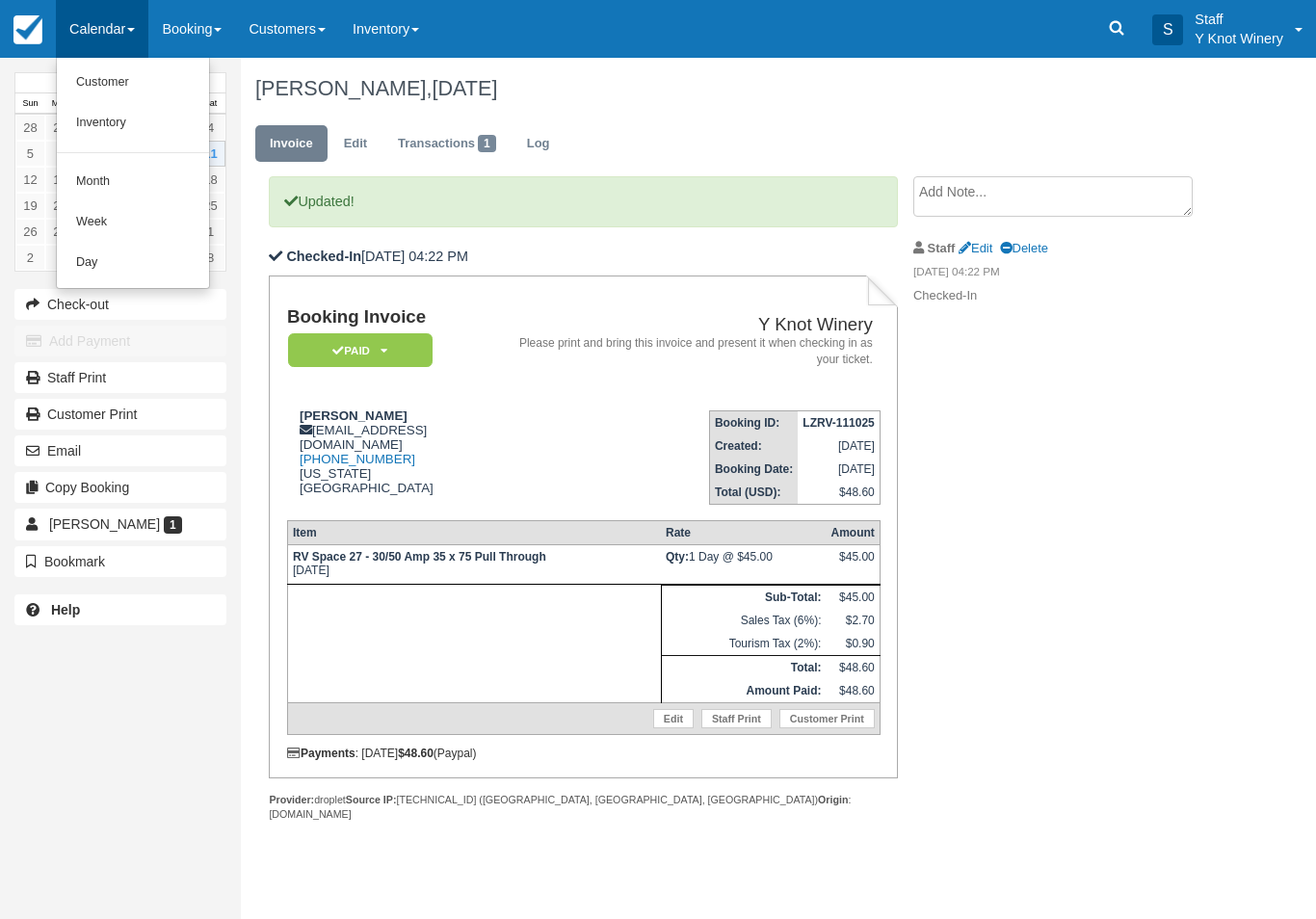
click at [164, 103] on link "Customer" at bounding box center [133, 83] width 152 height 40
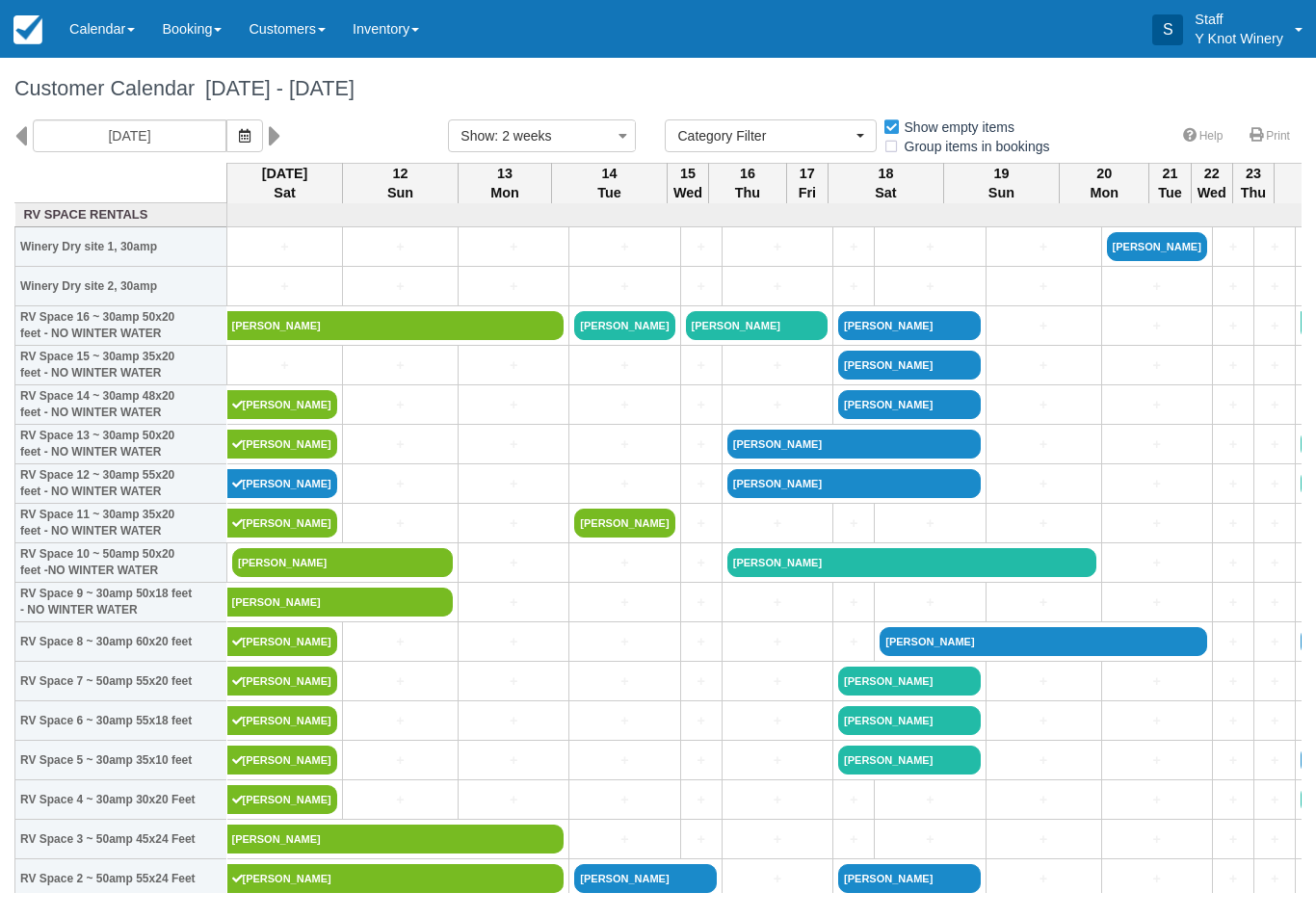
select select
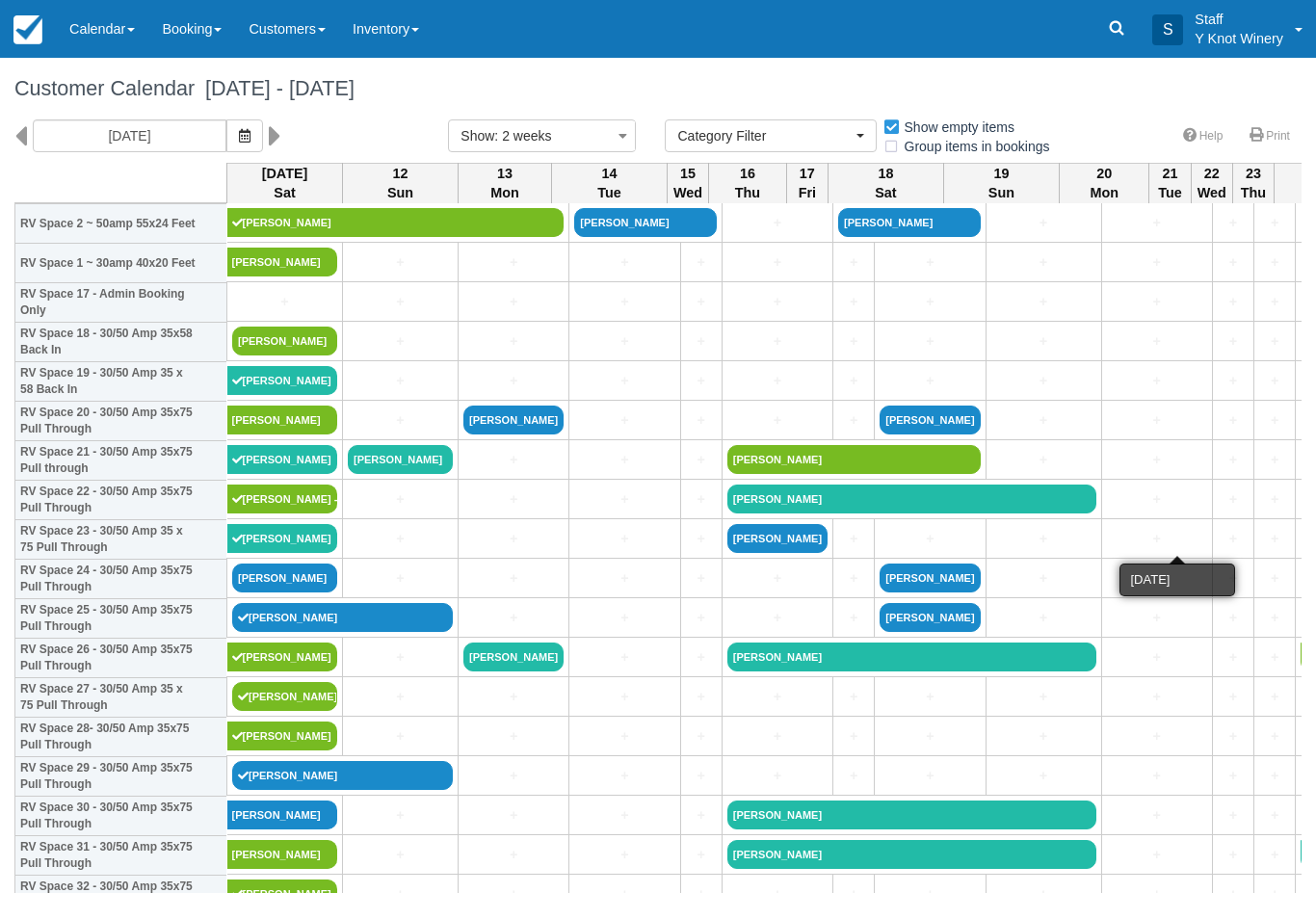
scroll to position [658, 0]
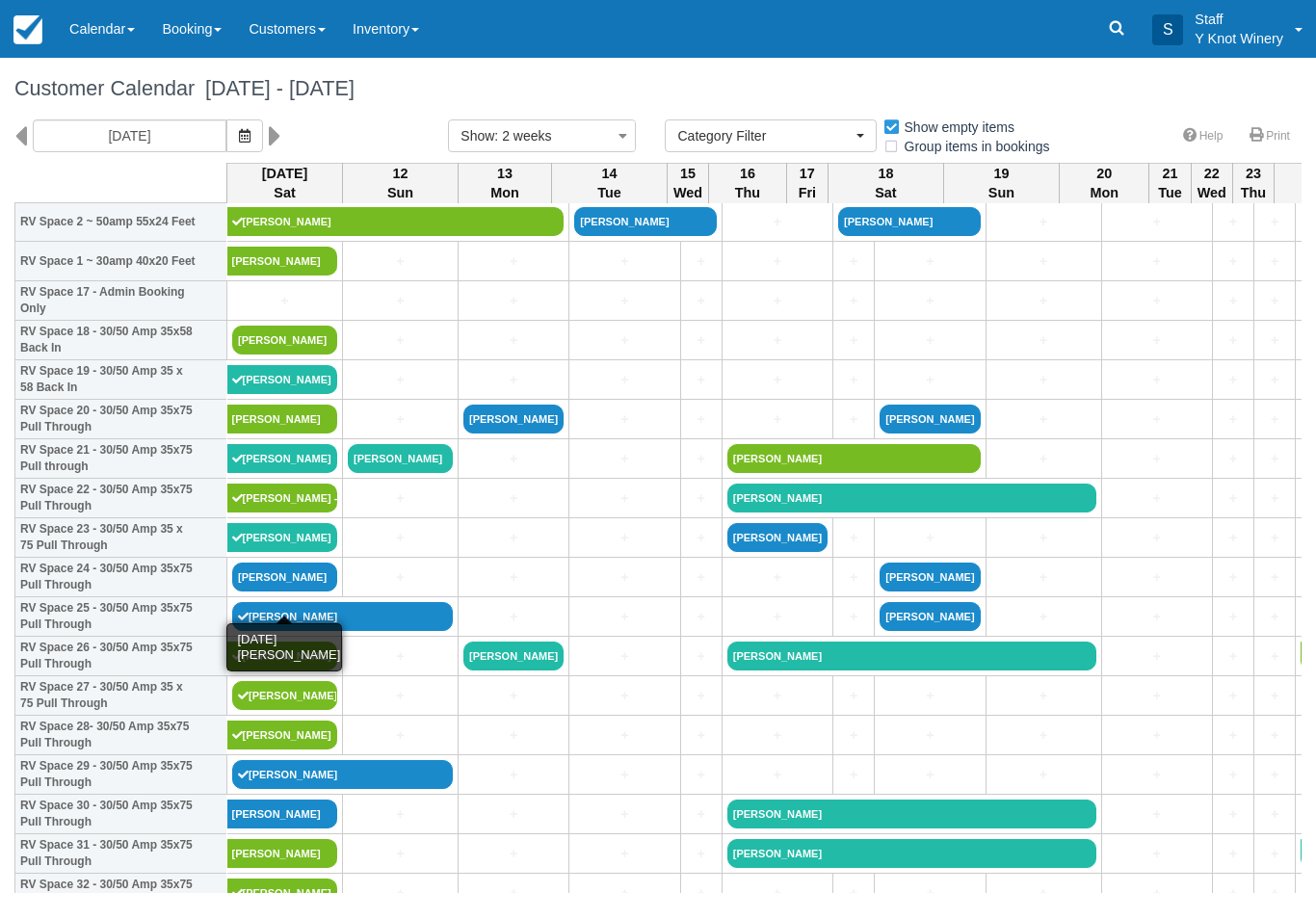
click at [286, 592] on link "[PERSON_NAME]" at bounding box center [285, 577] width 105 height 29
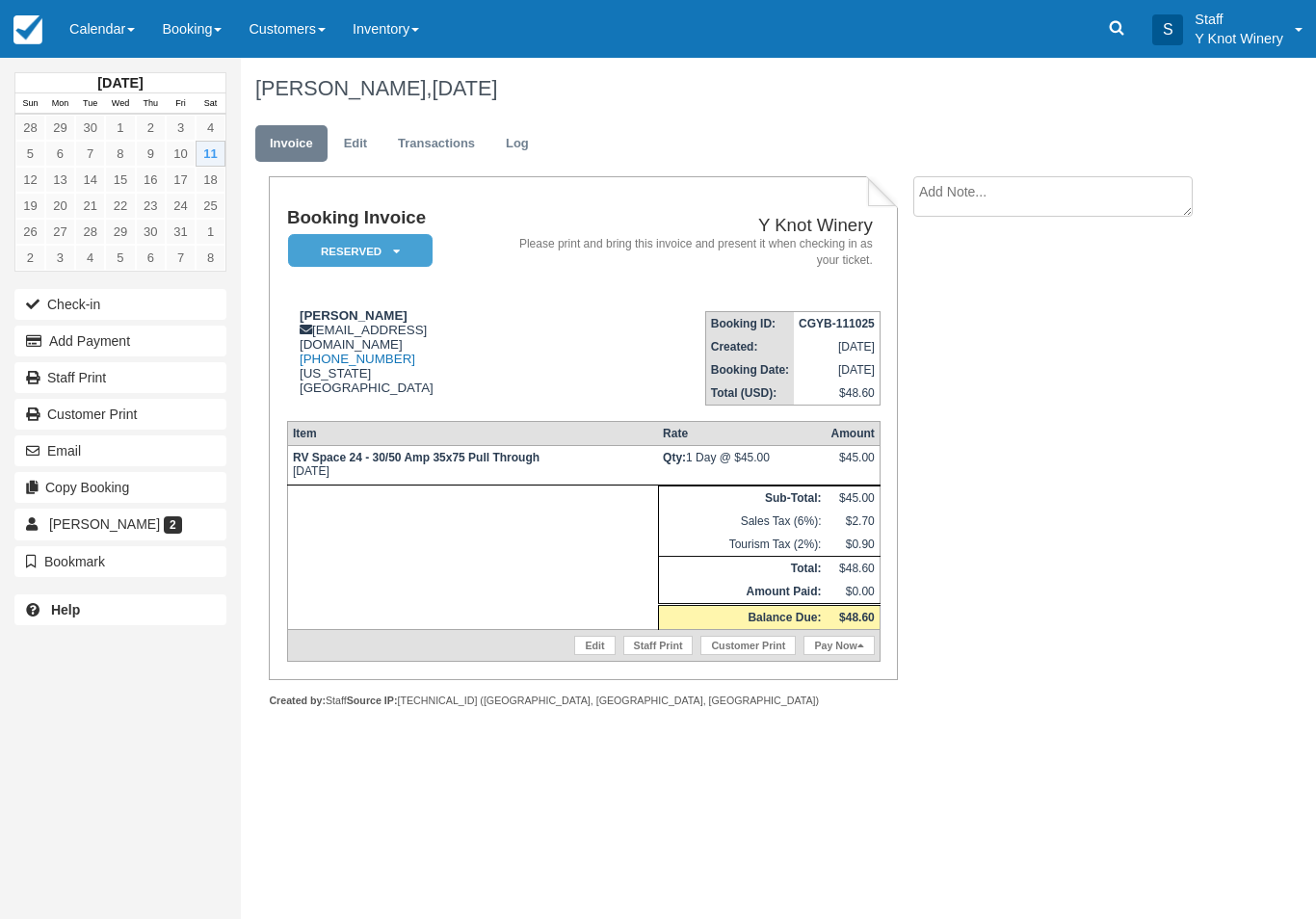
click at [348, 153] on link "Edit" at bounding box center [355, 144] width 52 height 37
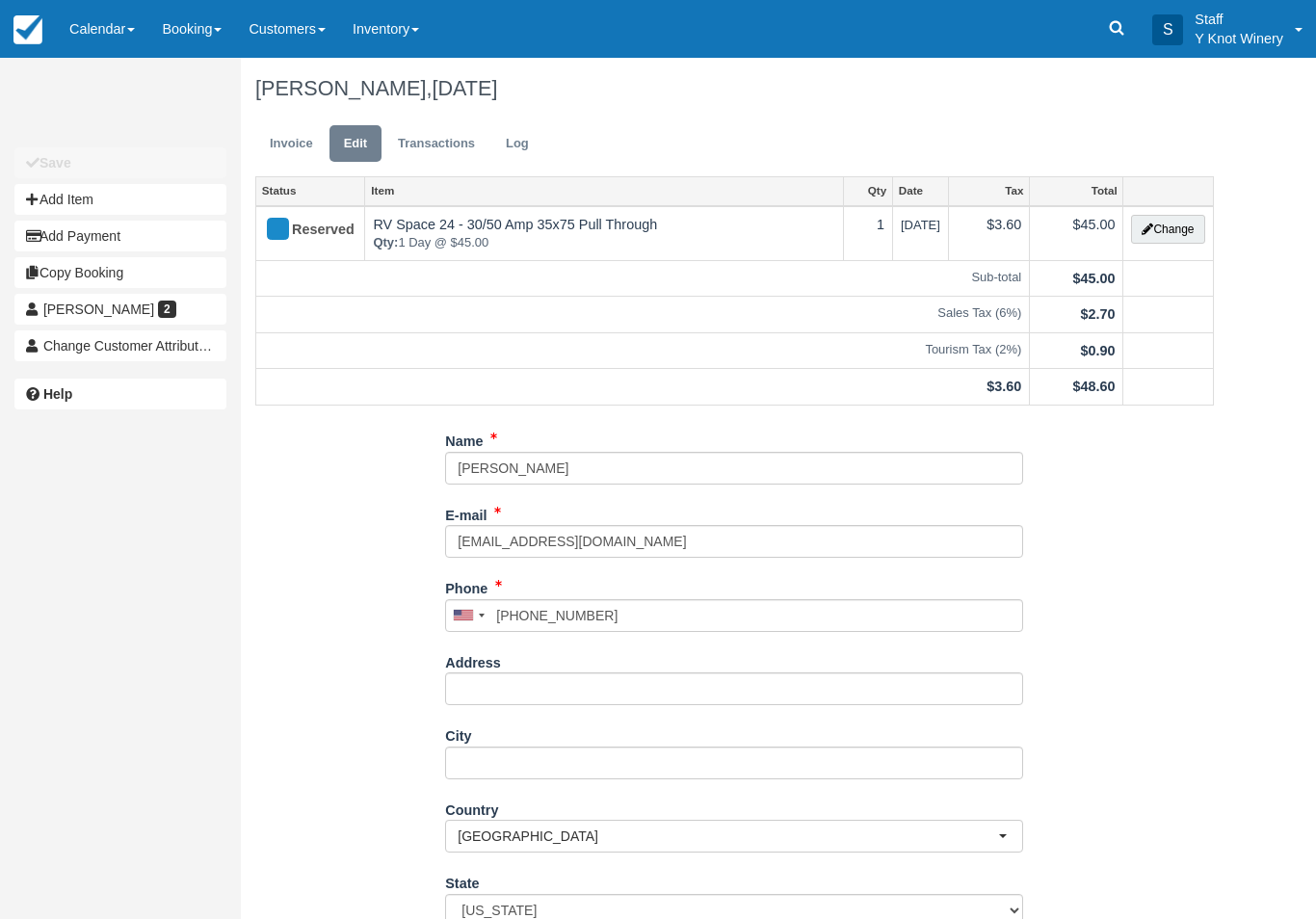
click at [1189, 242] on button "Change" at bounding box center [1167, 229] width 73 height 29
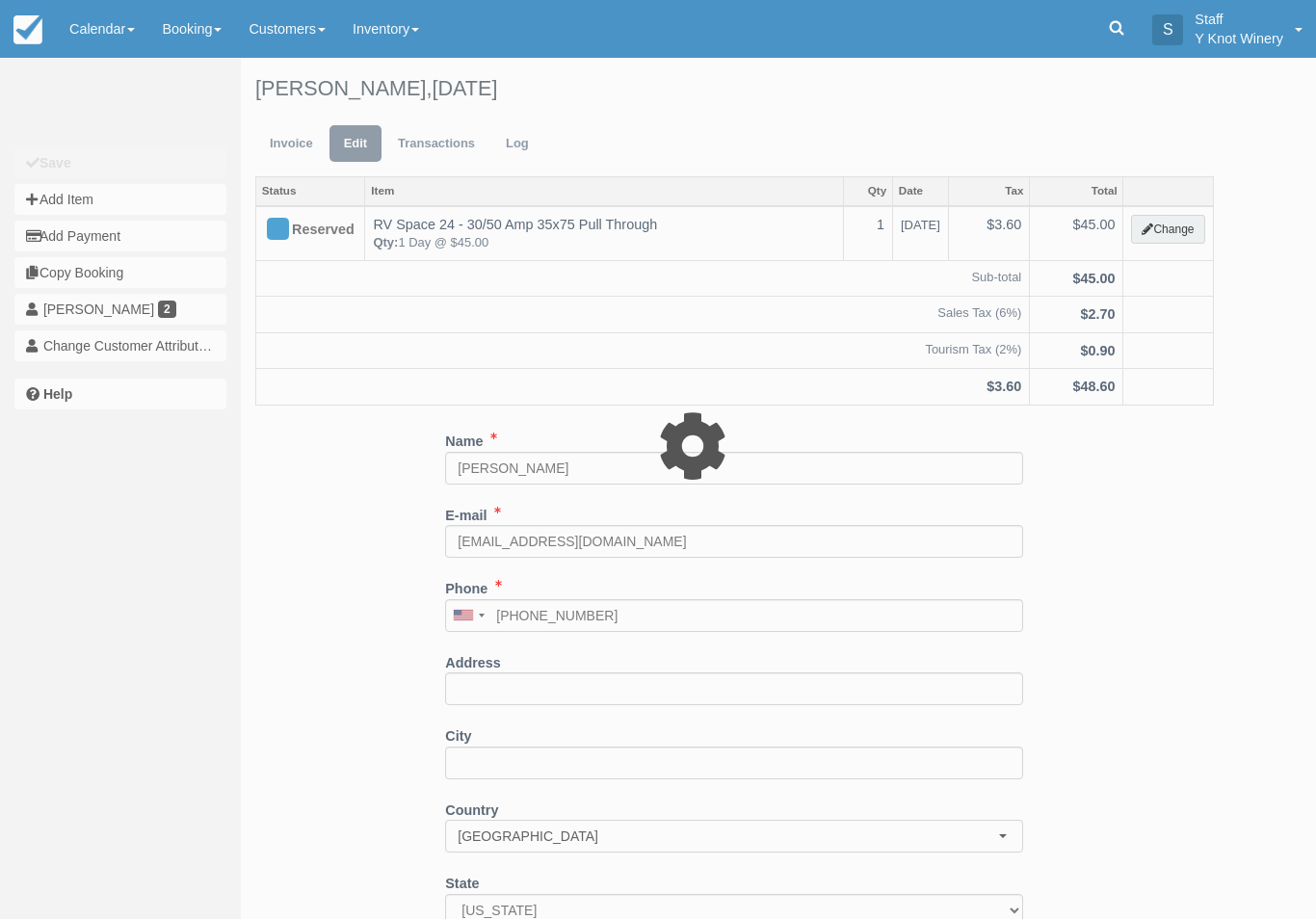
type input "45.00"
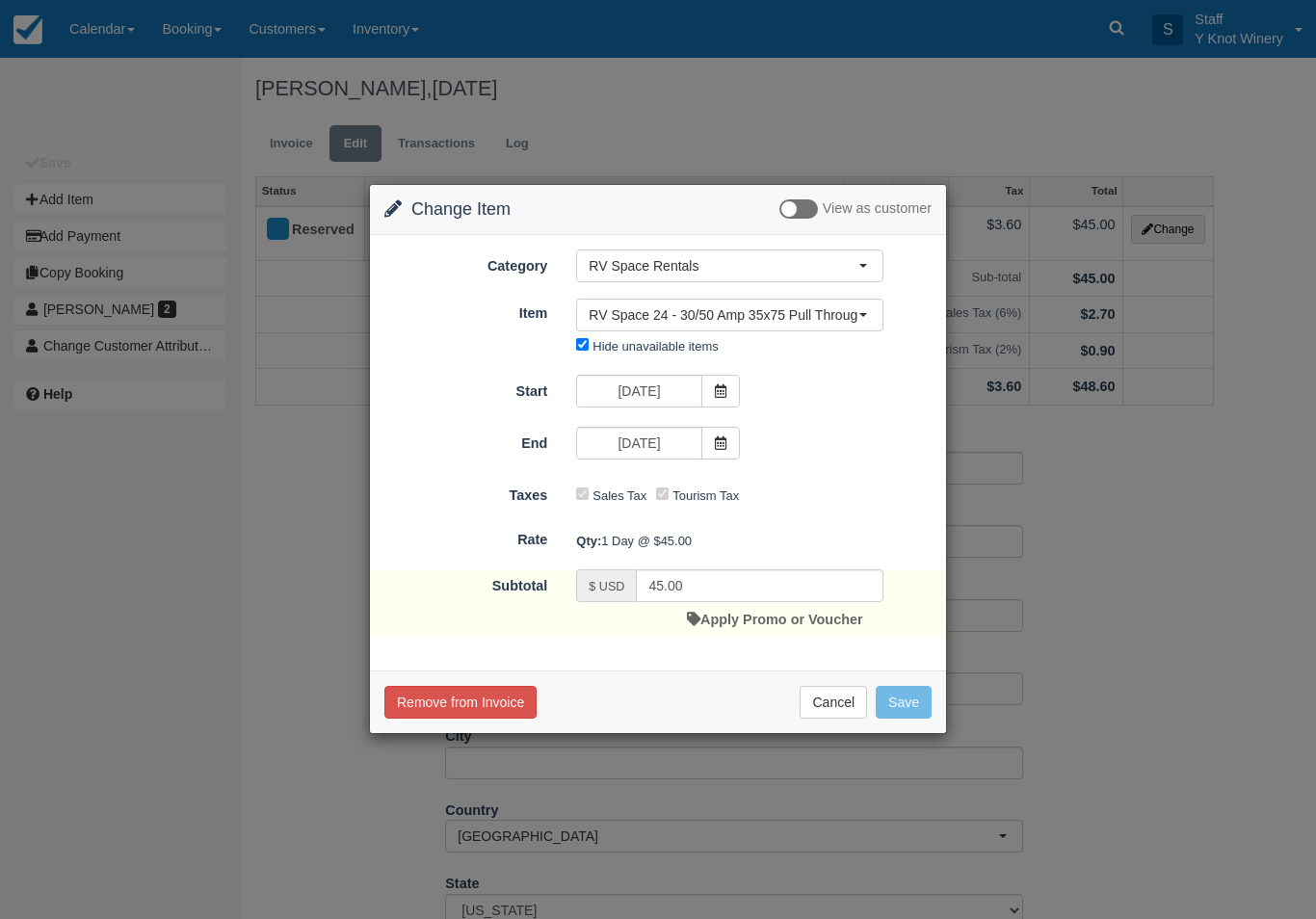
click at [801, 622] on link "Apply Promo or Voucher" at bounding box center [775, 620] width 175 height 16
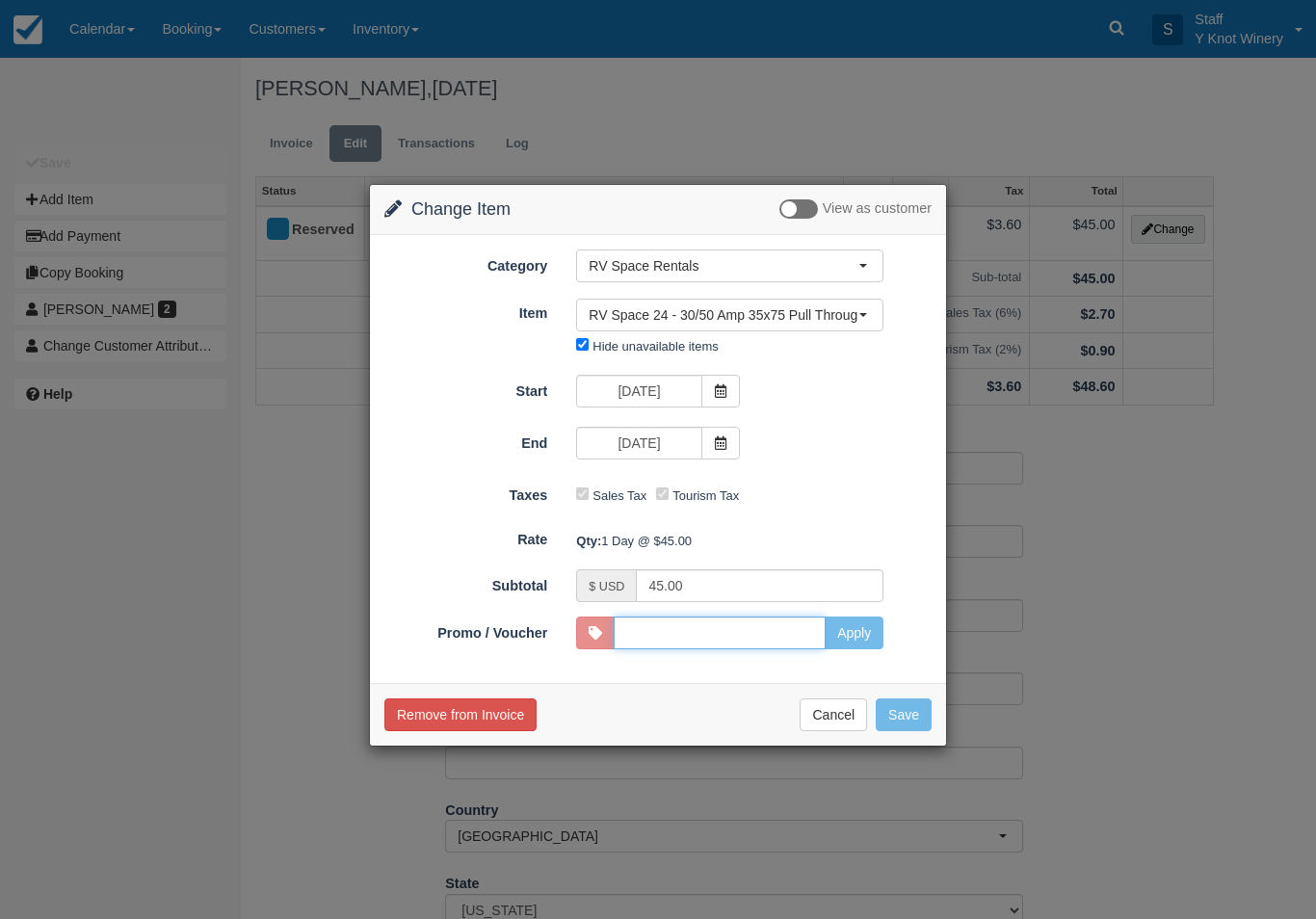
click at [794, 623] on input "Promo / Voucher" at bounding box center [720, 633] width 212 height 33
type input "HHOST"
click at [873, 640] on button "Apply" at bounding box center [855, 633] width 59 height 33
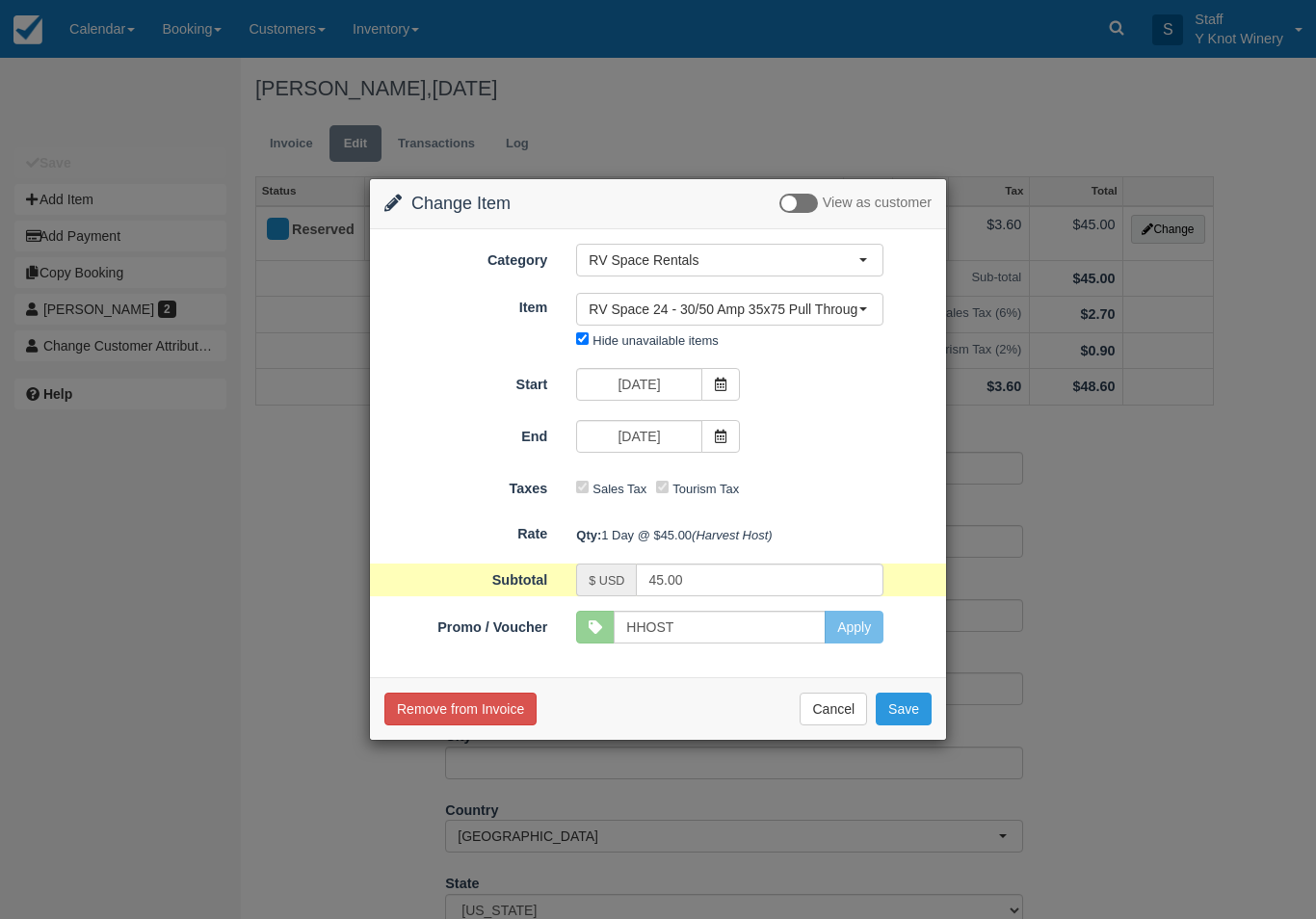
click at [918, 709] on button "Save" at bounding box center [903, 709] width 56 height 33
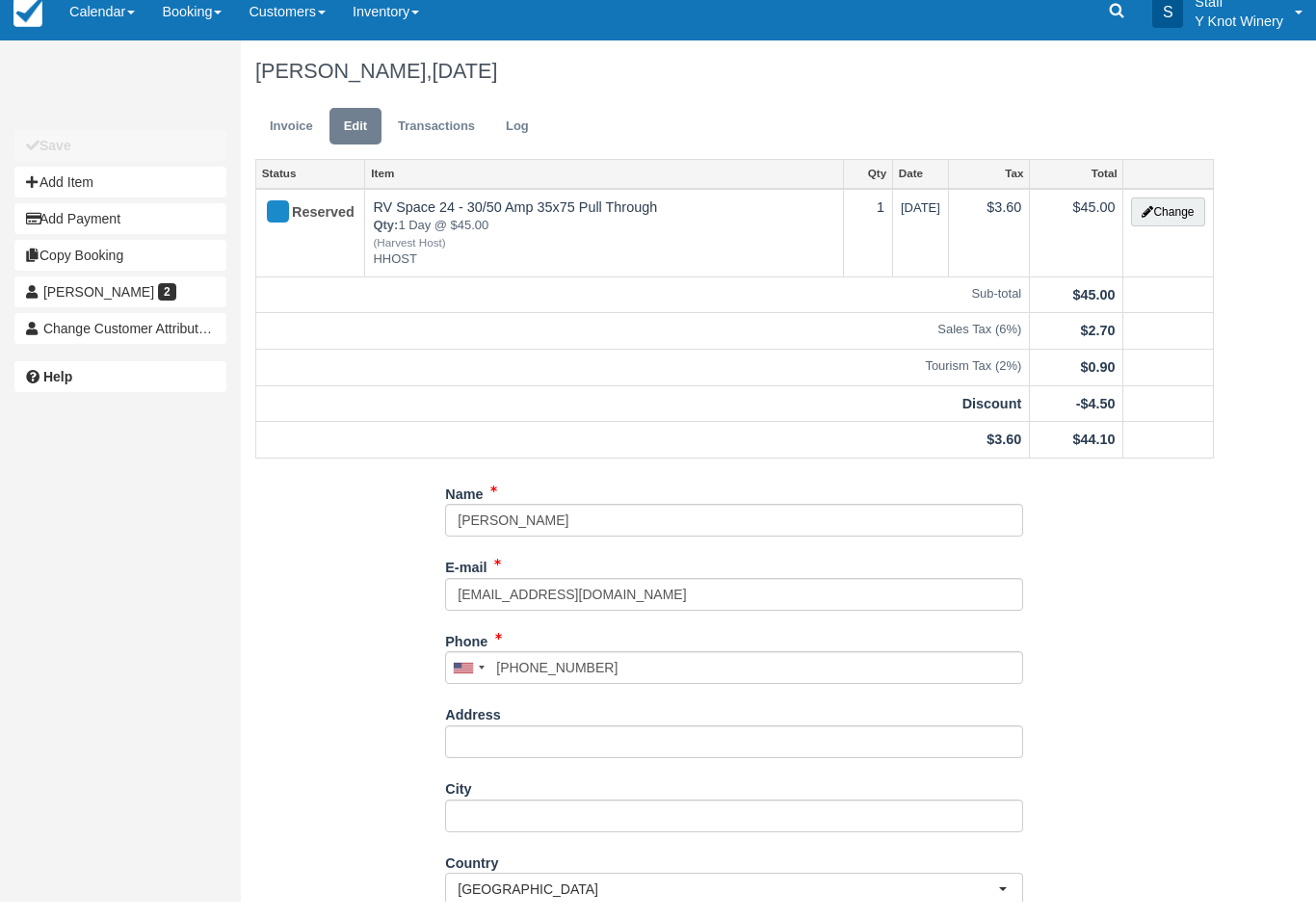
scroll to position [12, 0]
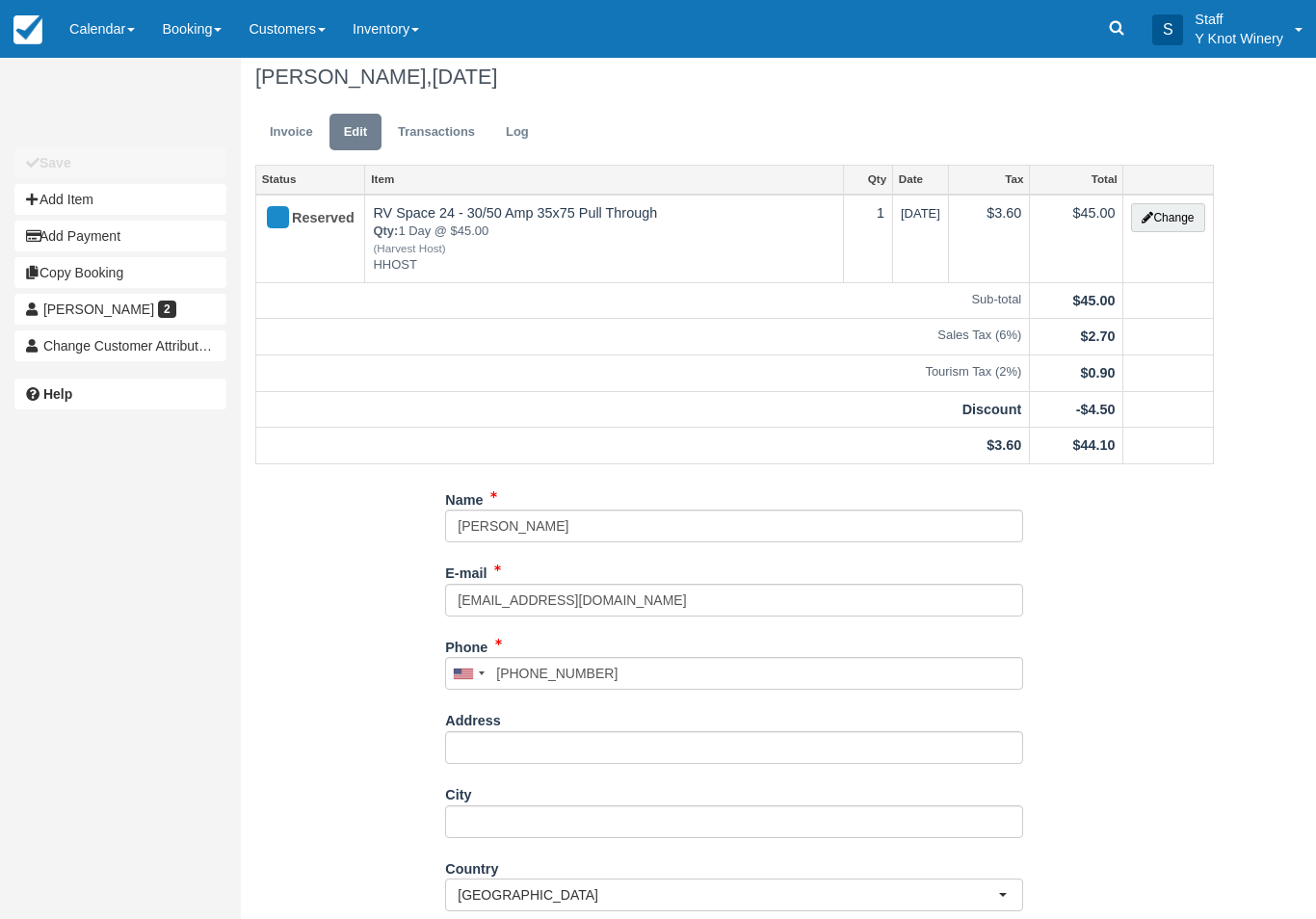
click at [276, 137] on link "Invoice" at bounding box center [291, 132] width 72 height 37
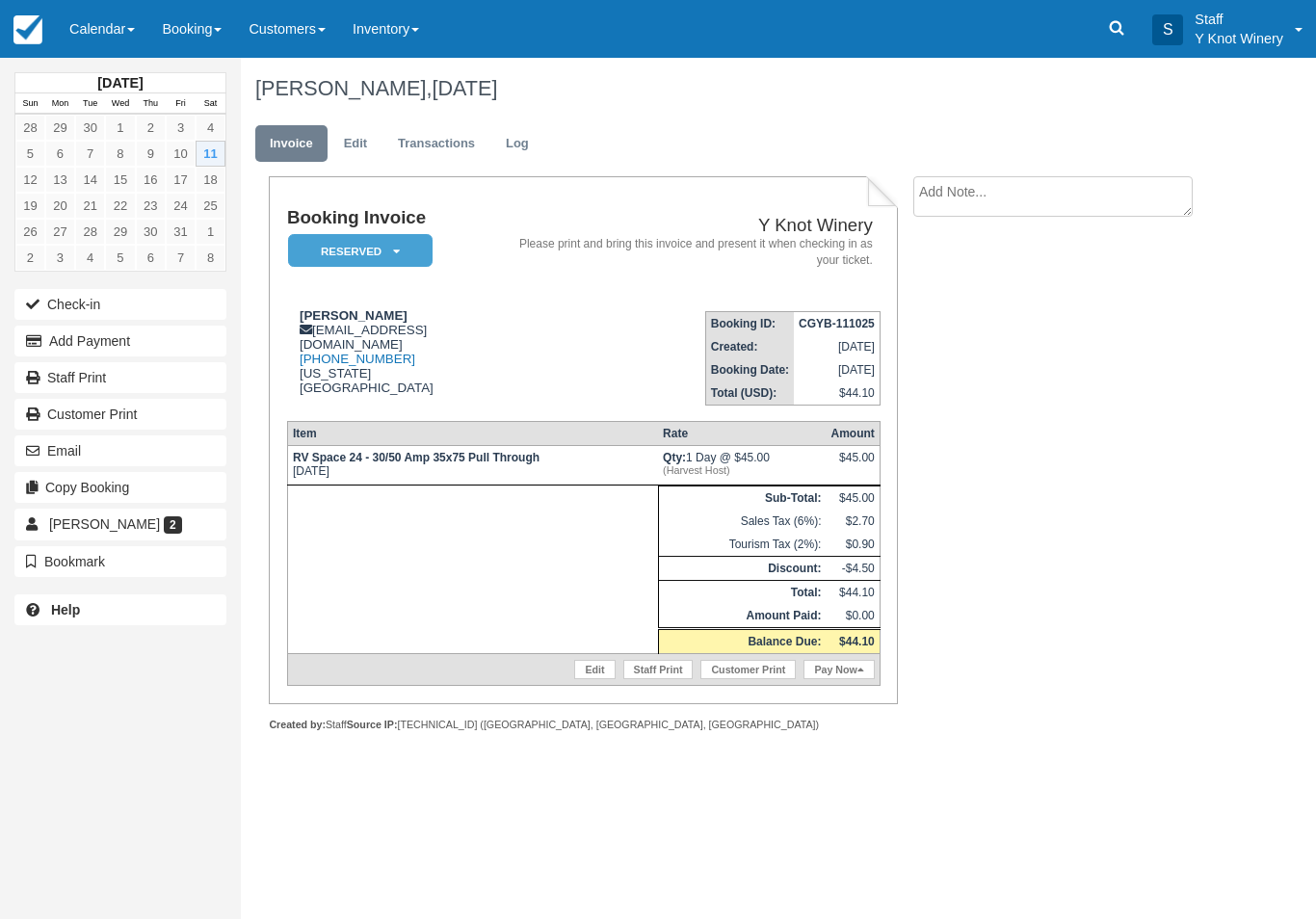
click at [95, 307] on button "Check-in" at bounding box center [120, 304] width 212 height 31
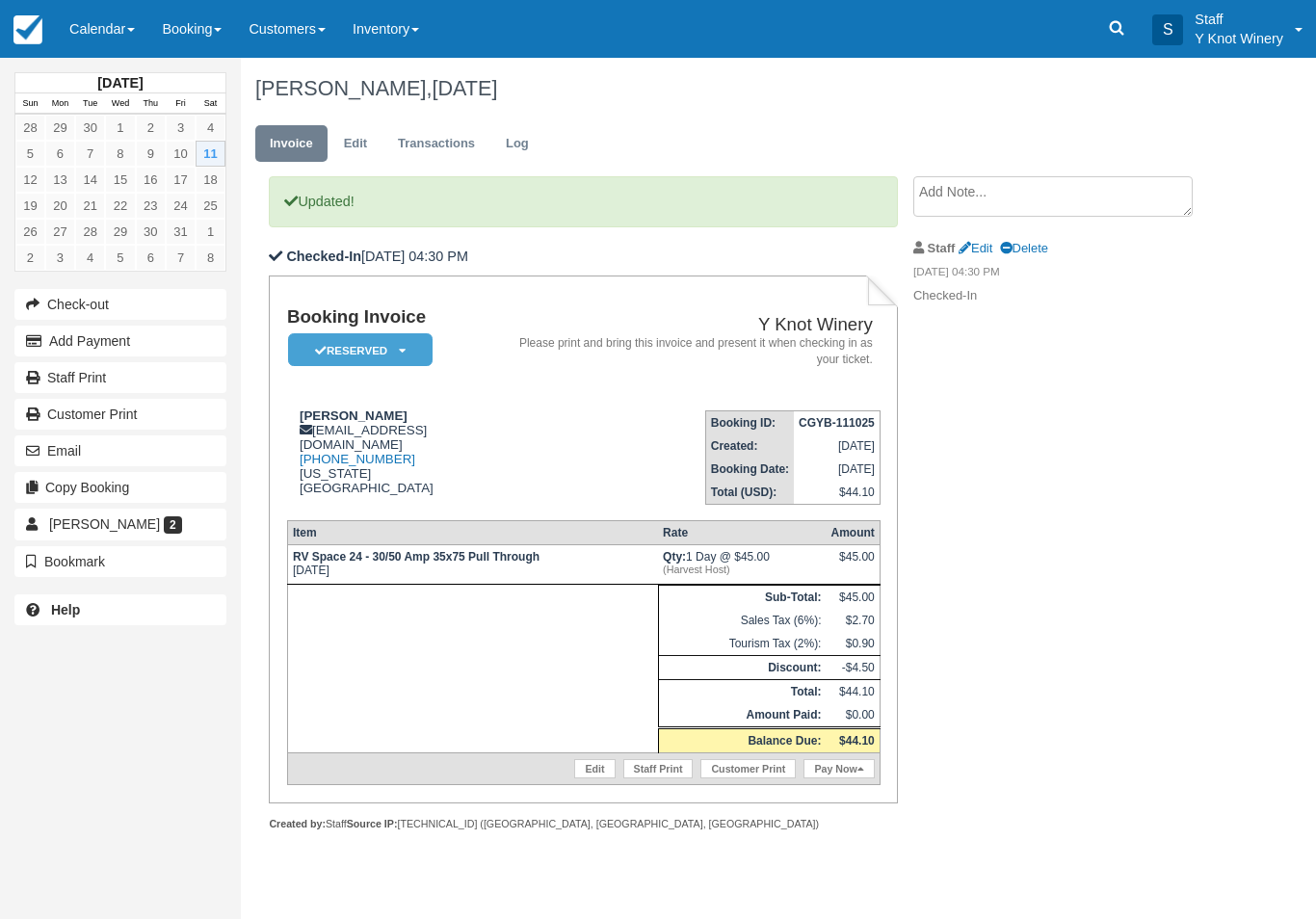
click at [841, 779] on link "Pay Now" at bounding box center [838, 769] width 70 height 20
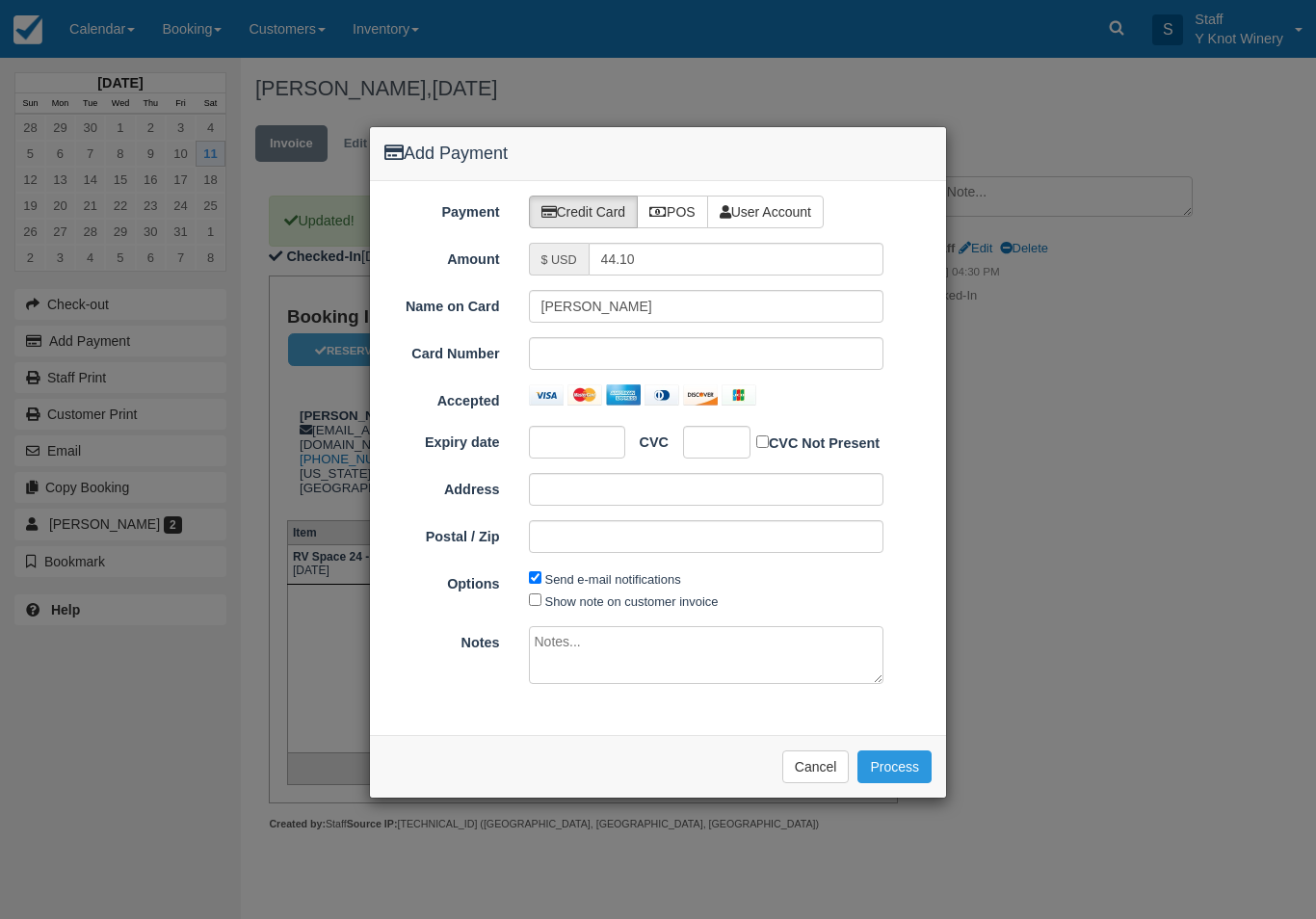
click at [659, 343] on div at bounding box center [707, 353] width 356 height 33
click at [694, 342] on div at bounding box center [707, 353] width 356 height 33
click at [913, 760] on button "Process" at bounding box center [894, 766] width 74 height 33
